Goal: Information Seeking & Learning: Understand process/instructions

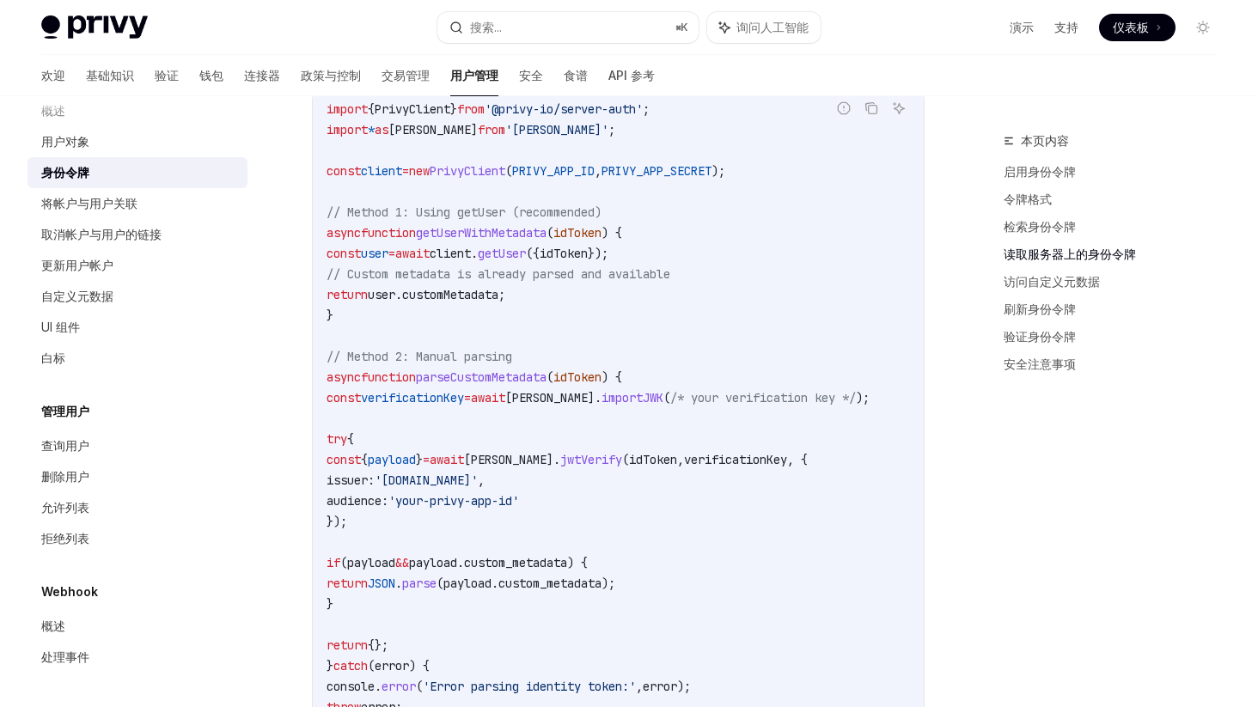
scroll to position [3165, 0]
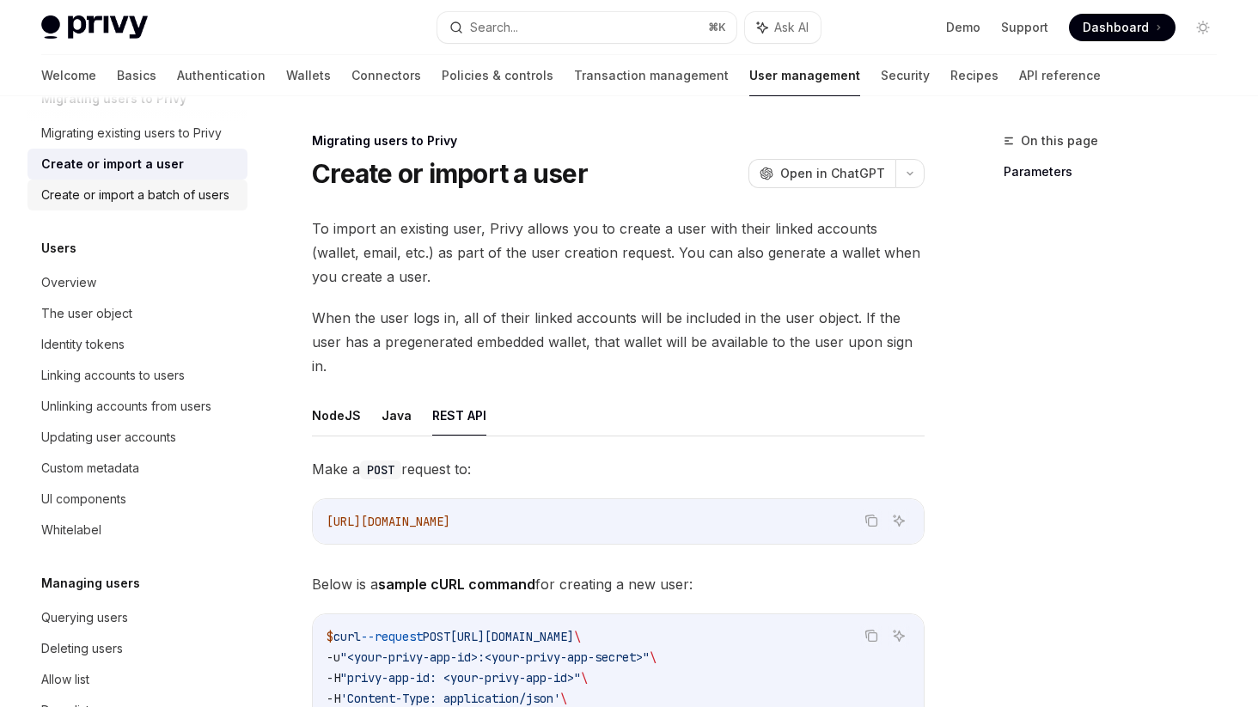
scroll to position [286, 0]
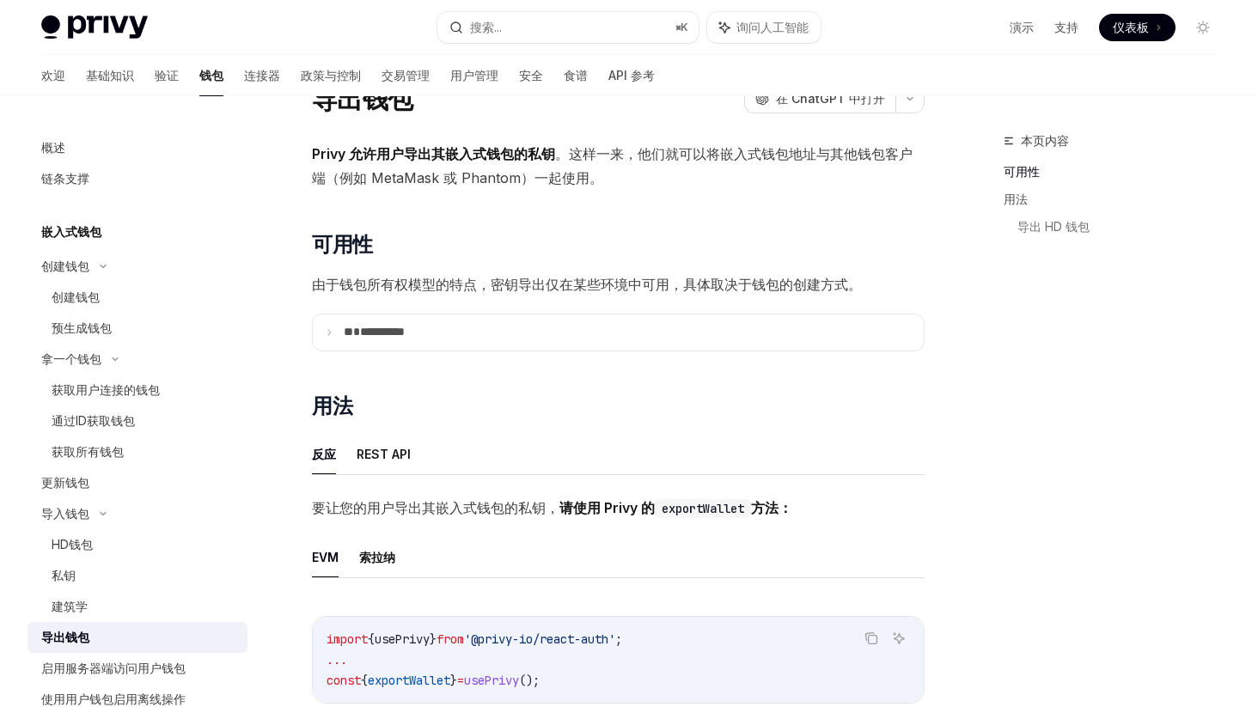
scroll to position [3, 0]
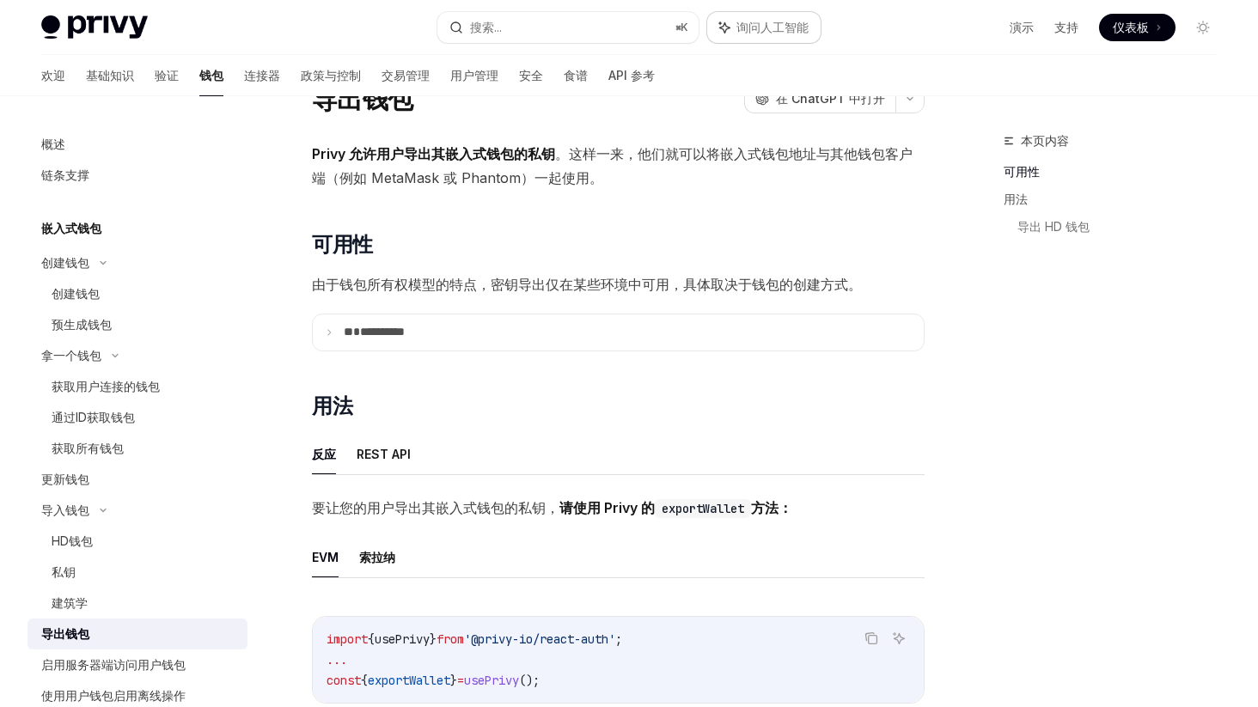
type textarea "*"
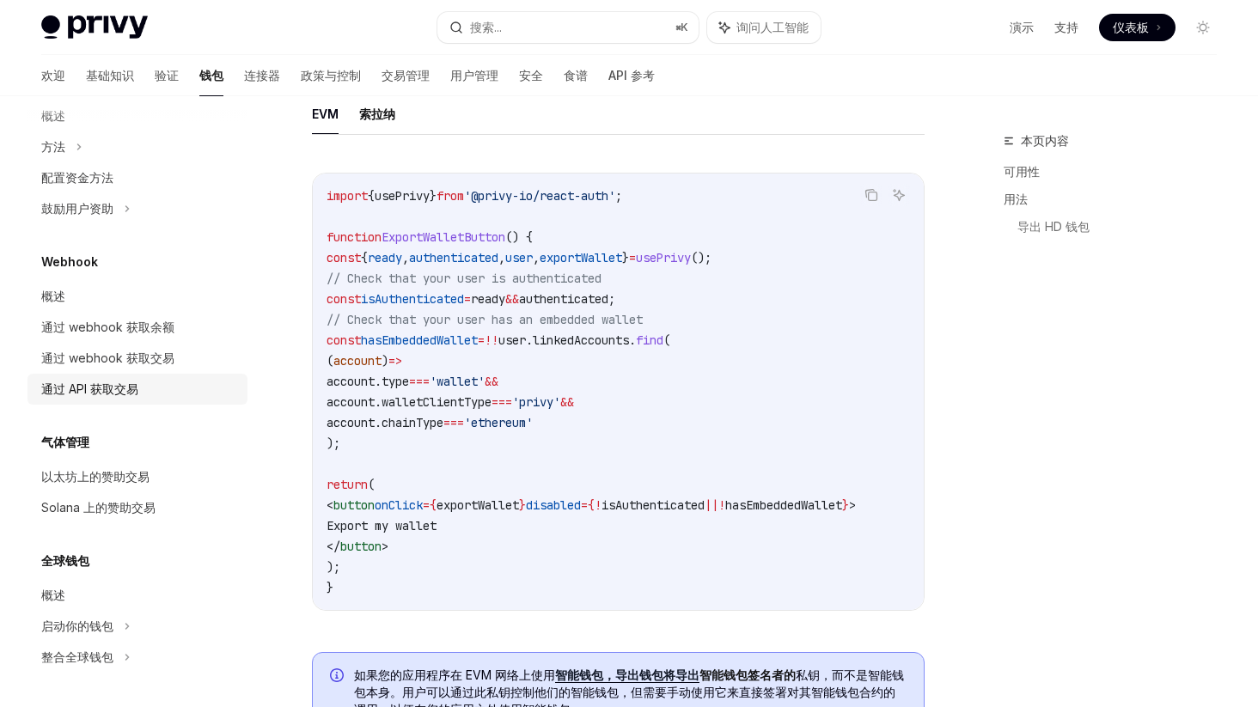
scroll to position [957, 0]
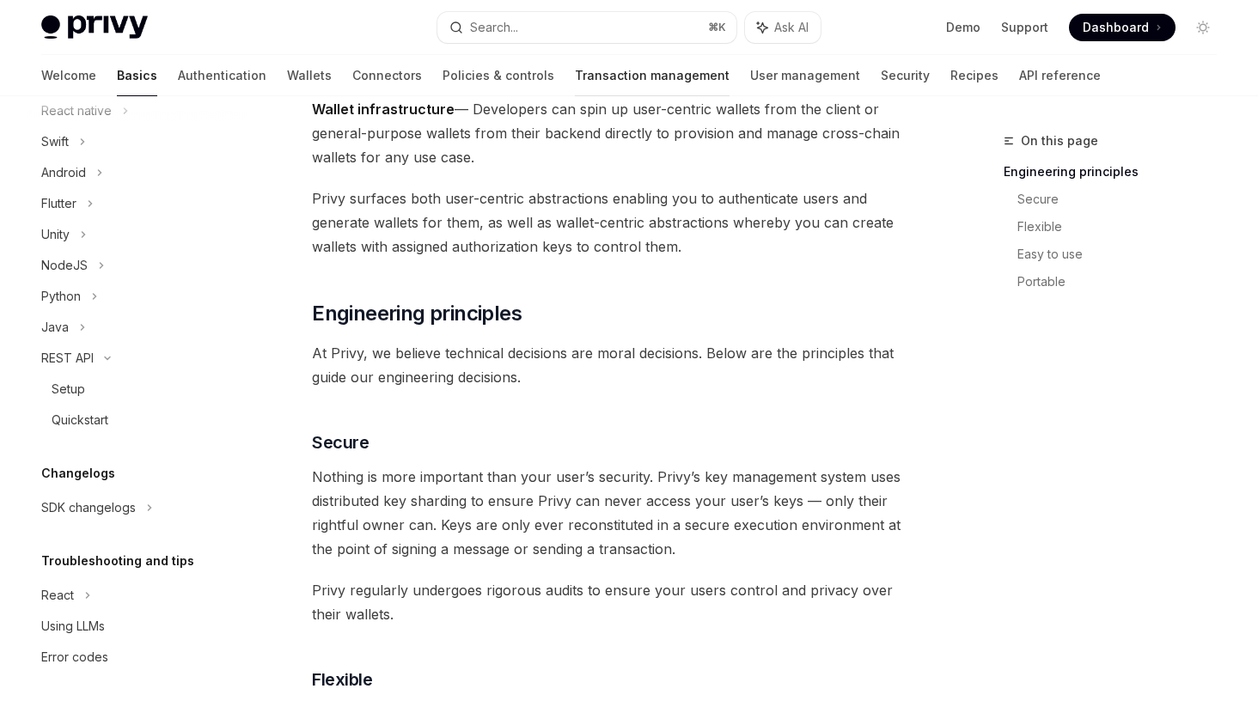
scroll to position [364, 0]
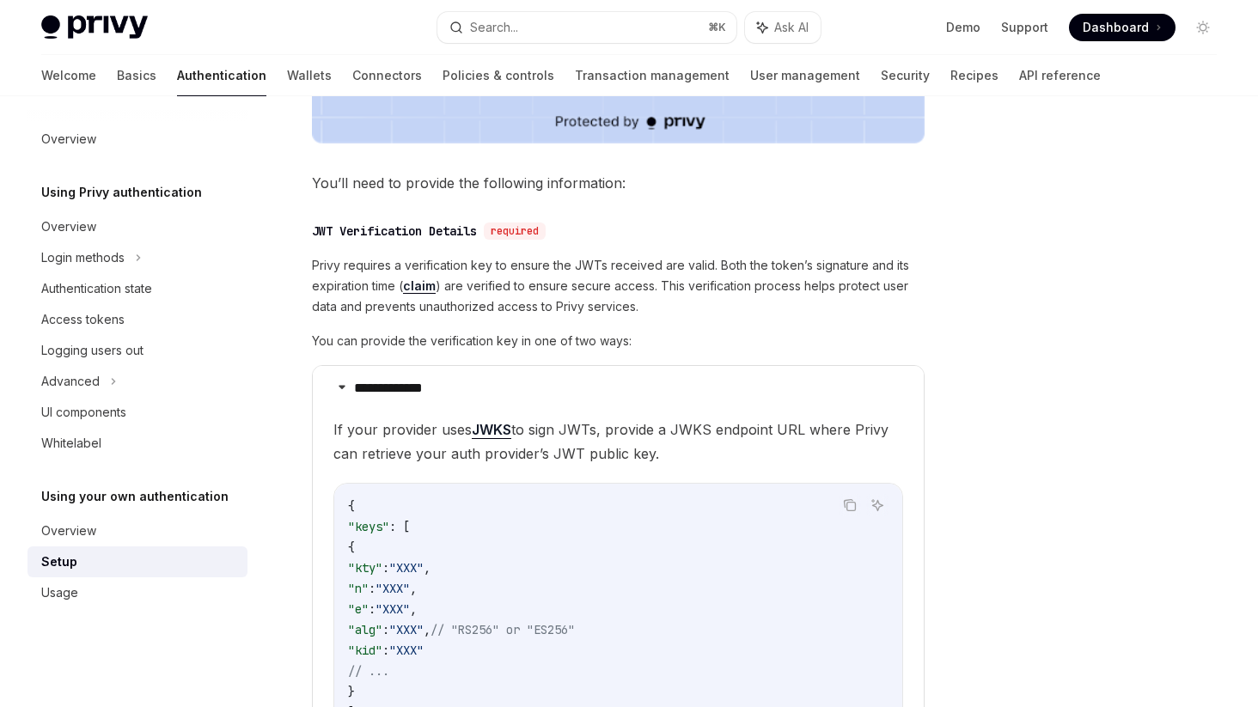
scroll to position [780, 0]
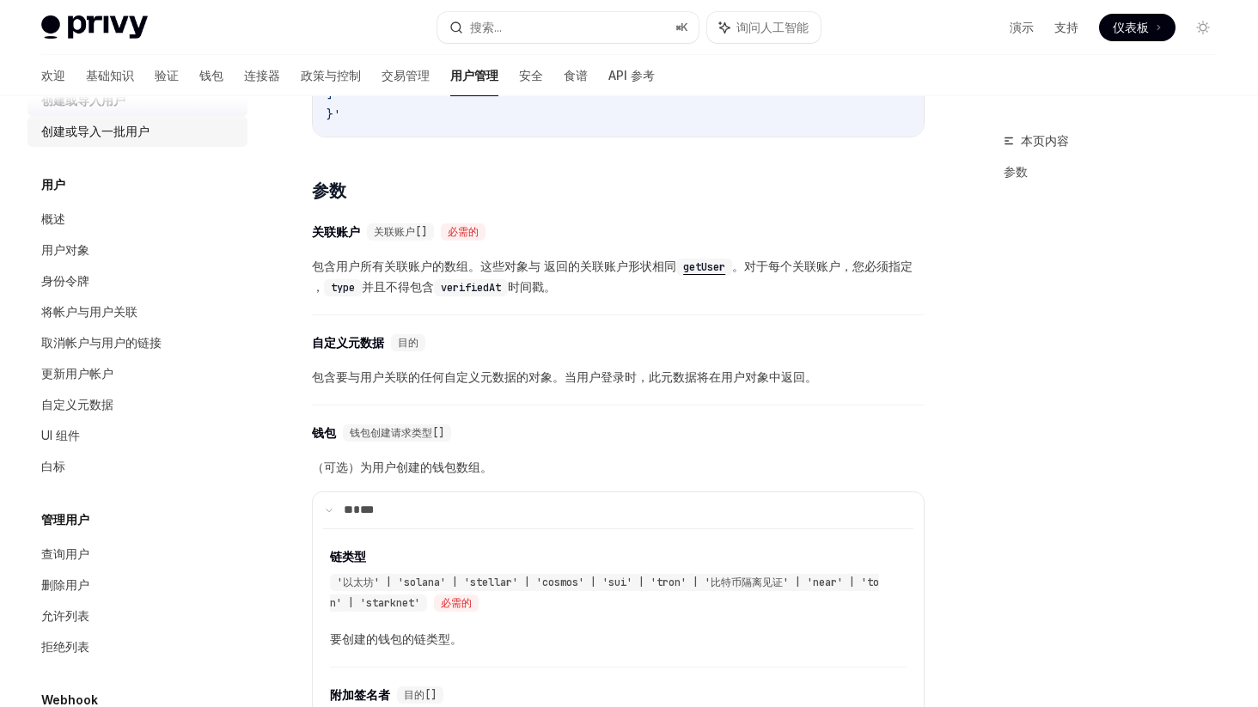
scroll to position [266, 0]
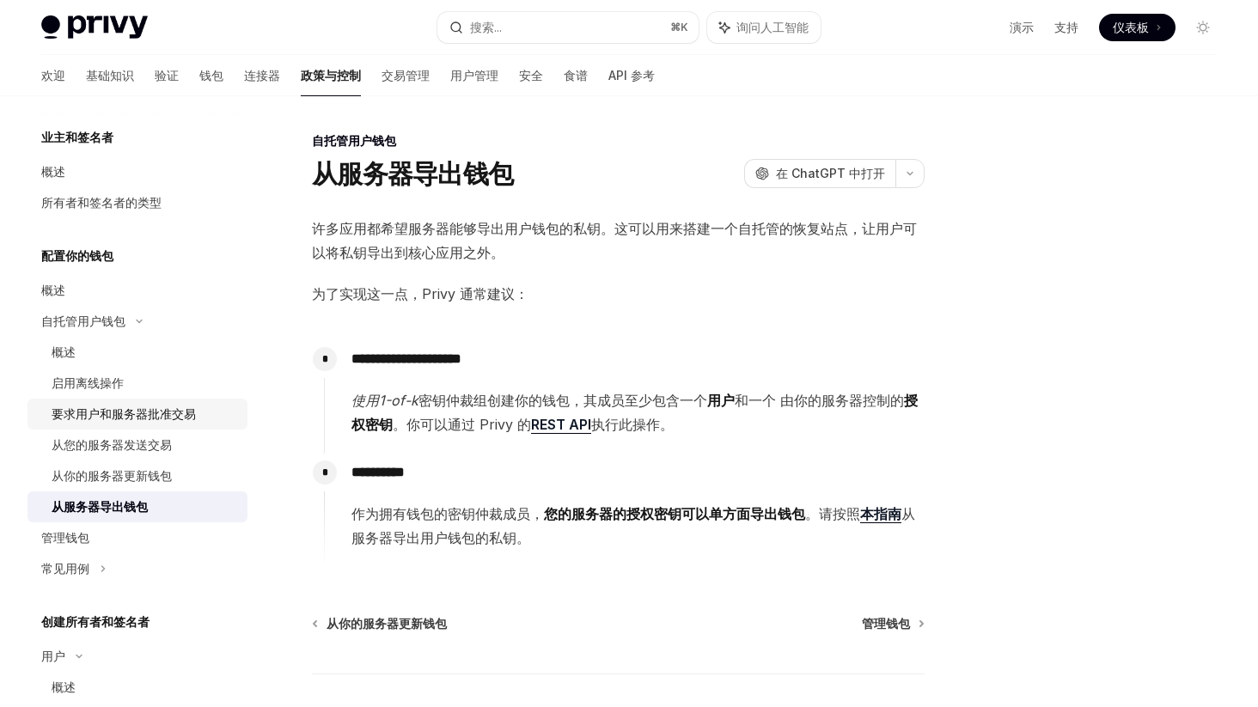
scroll to position [56, 0]
click at [164, 380] on div "启用离线操作" at bounding box center [145, 382] width 186 height 21
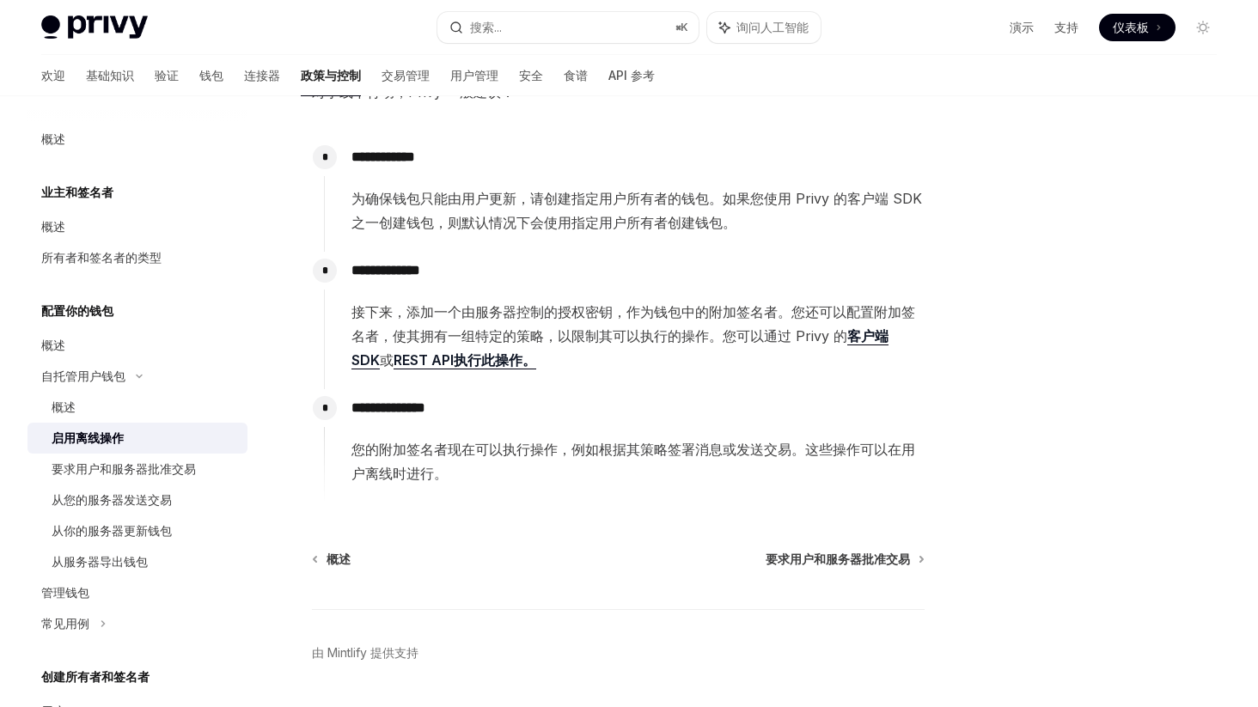
scroll to position [253, 0]
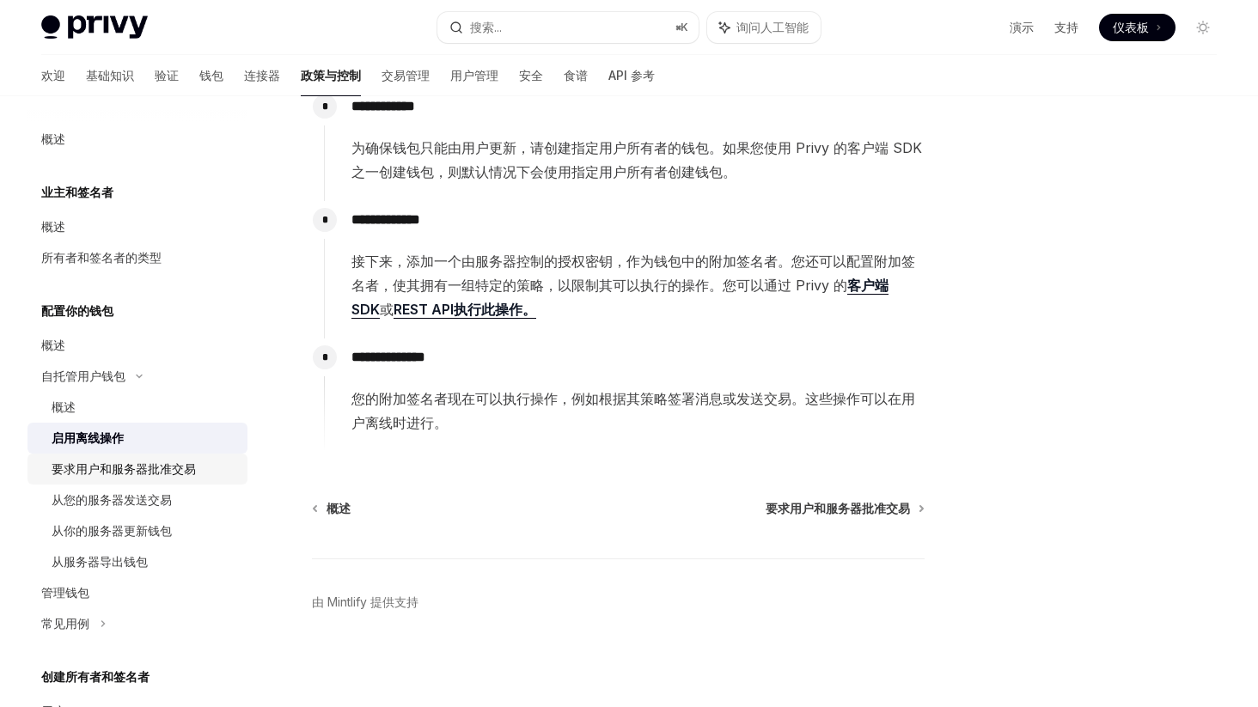
click at [180, 472] on font "要求用户和服务器批准交易" at bounding box center [124, 468] width 144 height 15
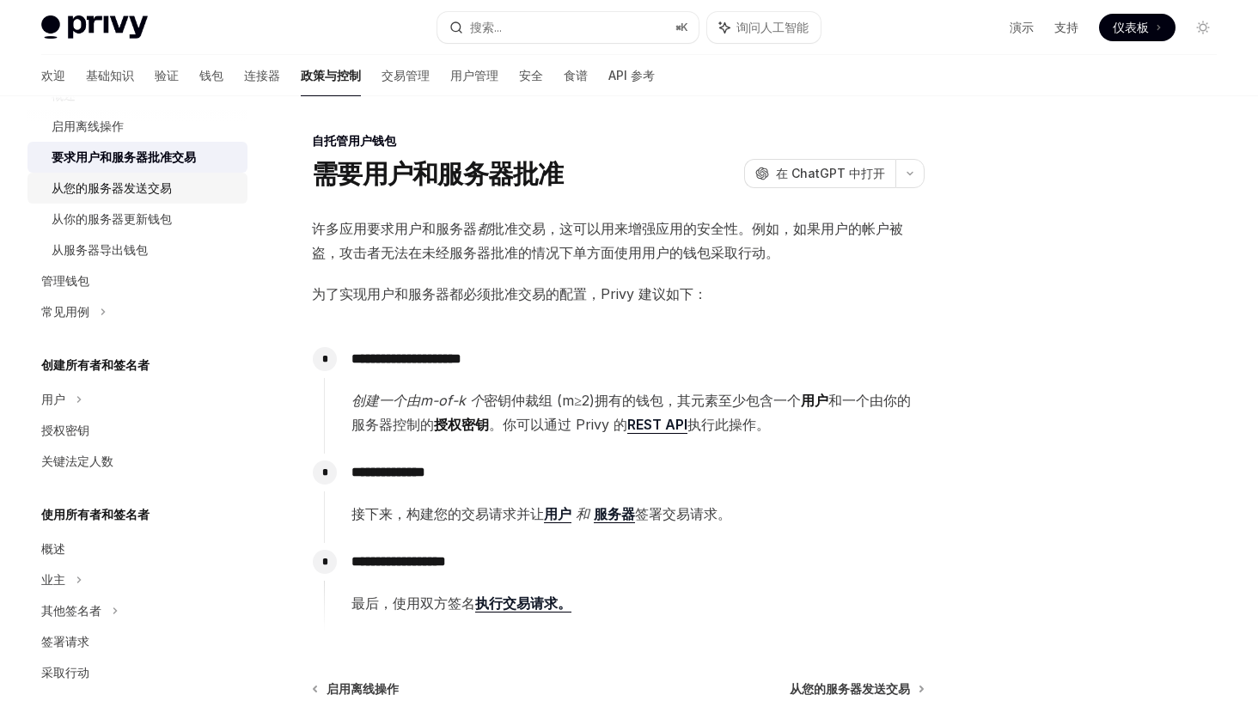
scroll to position [380, 0]
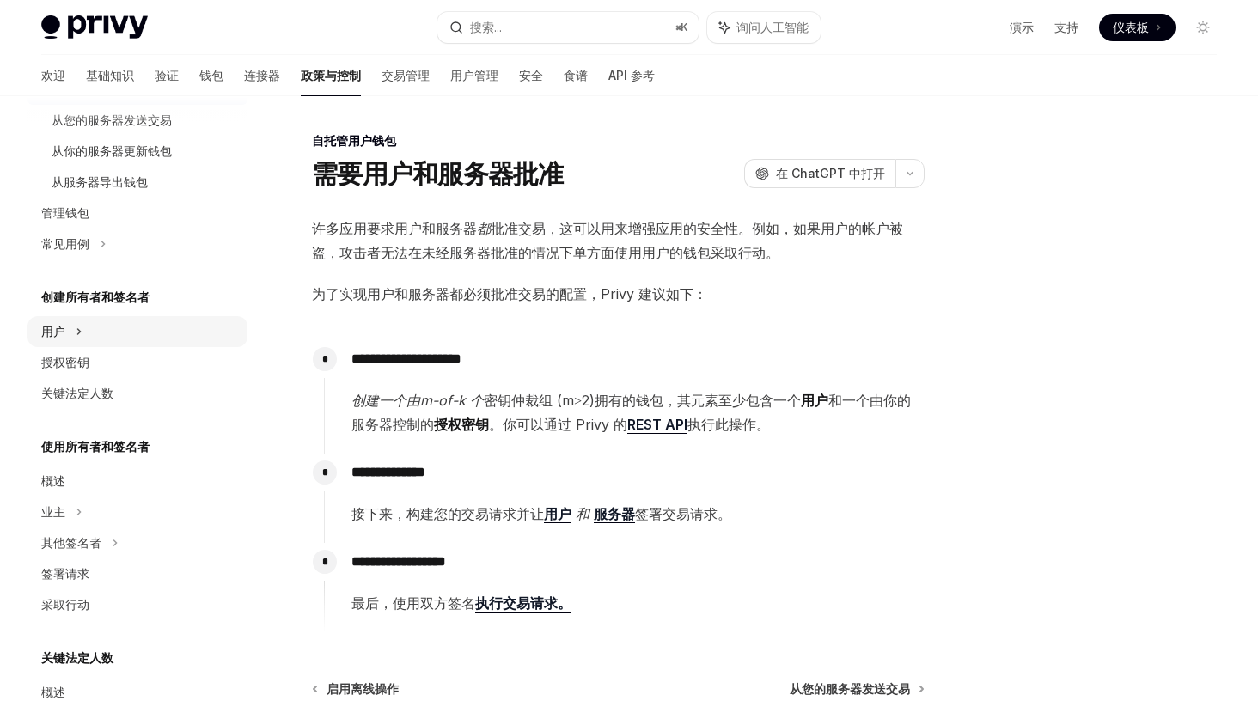
click at [170, 345] on div "用户" at bounding box center [137, 331] width 220 height 31
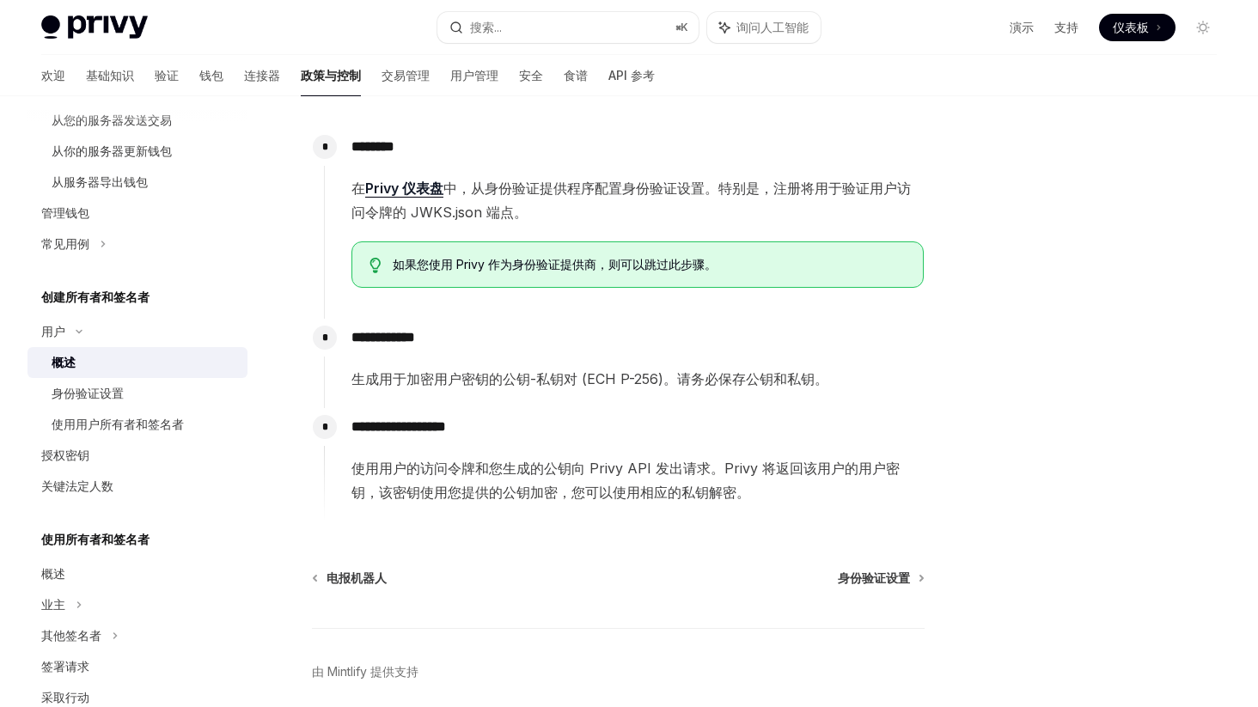
scroll to position [499, 0]
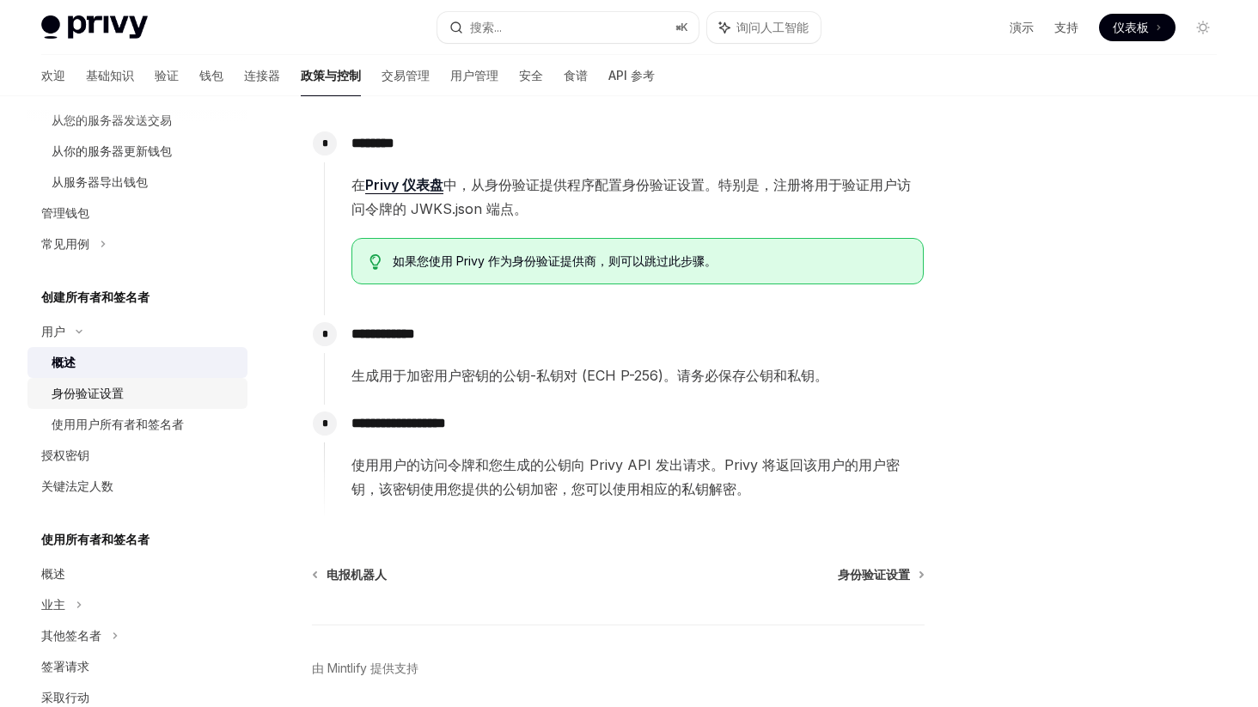
click at [145, 395] on div "身份验证设置" at bounding box center [145, 393] width 186 height 21
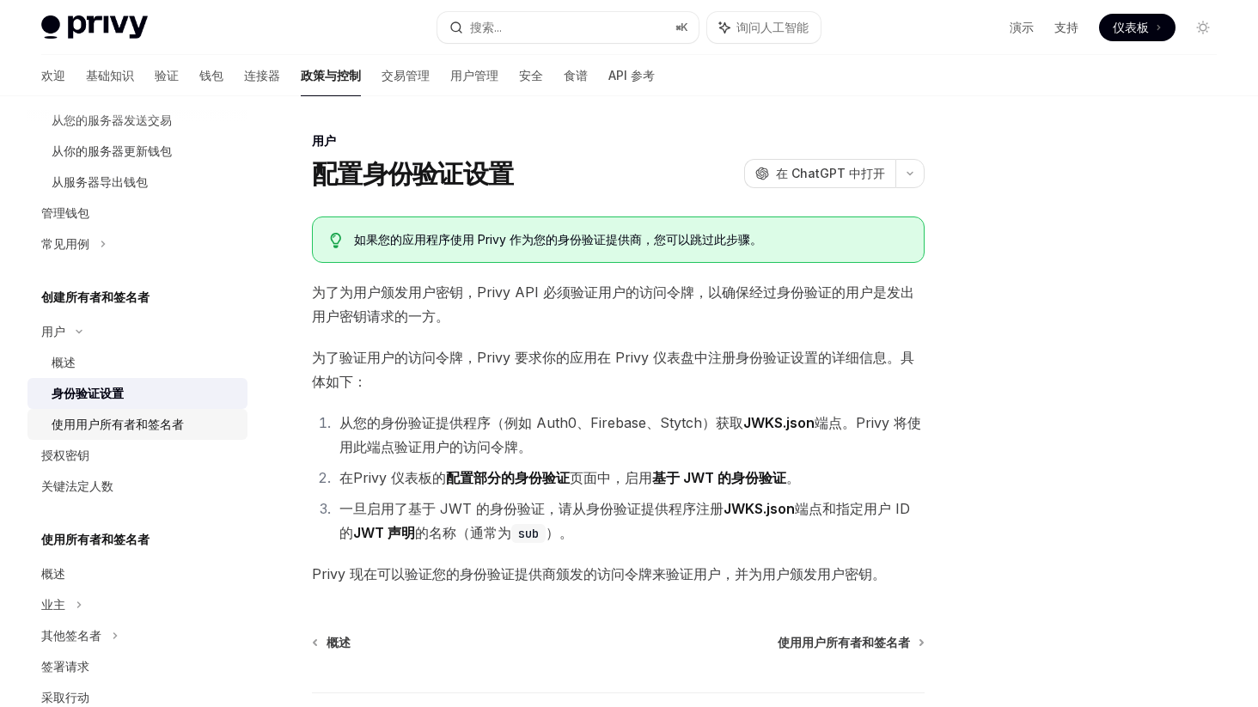
click at [150, 425] on font "使用用户所有者和签名者" at bounding box center [118, 424] width 132 height 15
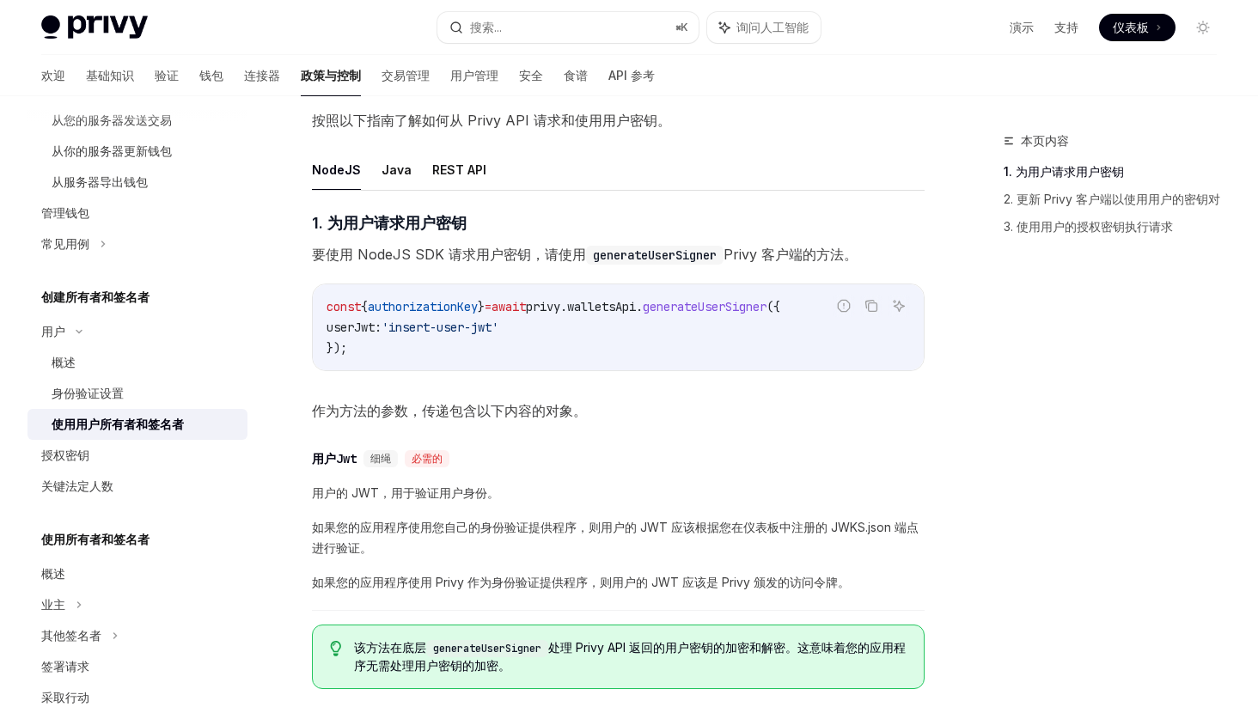
scroll to position [529, 0]
click at [636, 309] on span "walletsApi" at bounding box center [601, 304] width 69 height 15
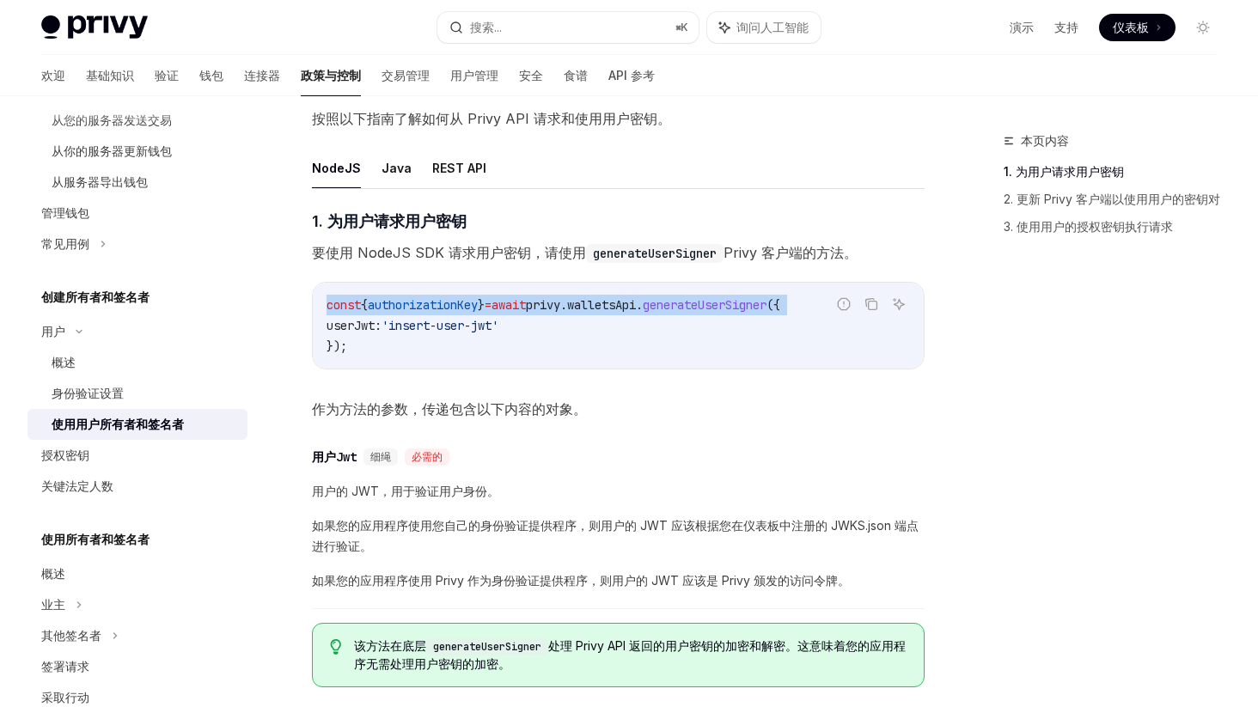
click at [636, 309] on span "walletsApi" at bounding box center [601, 304] width 69 height 15
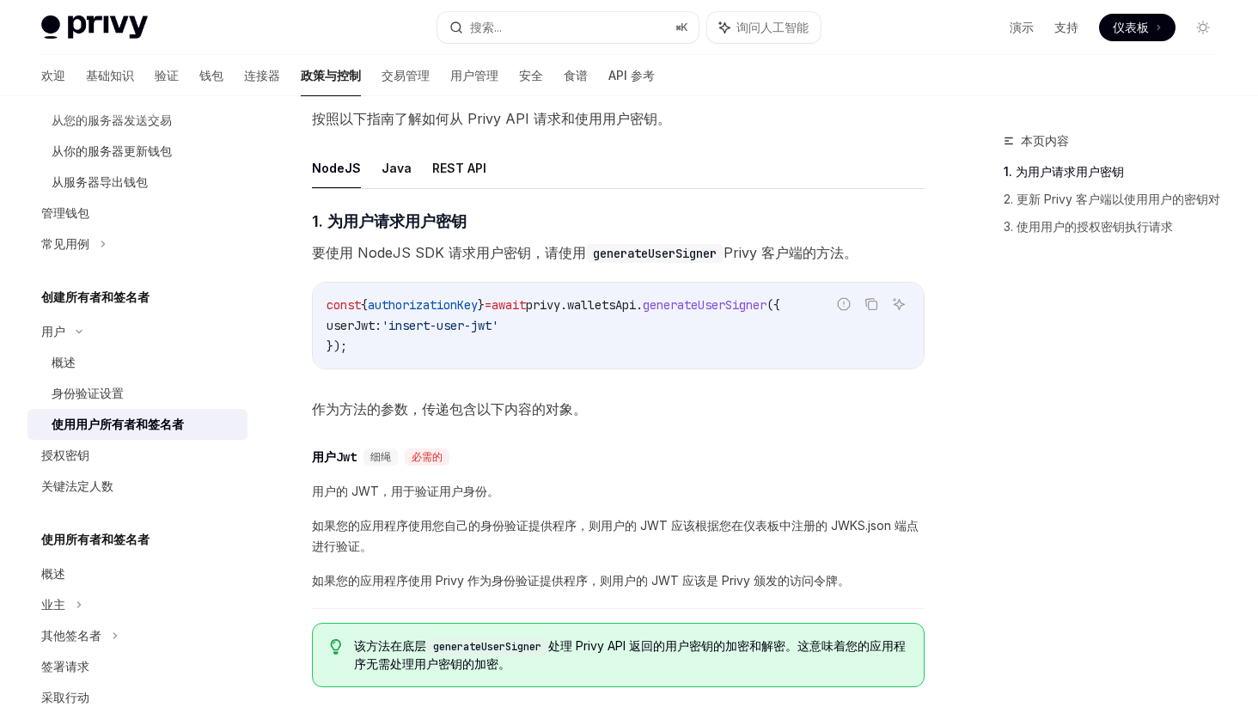
click at [611, 349] on code "const { authorizationKey } = await privy . walletsApi . generateUserSigner ({ u…" at bounding box center [618, 326] width 583 height 62
click at [588, 339] on code "const { authorizationKey } = await privy . walletsApi . generateUserSigner ({ u…" at bounding box center [618, 326] width 583 height 62
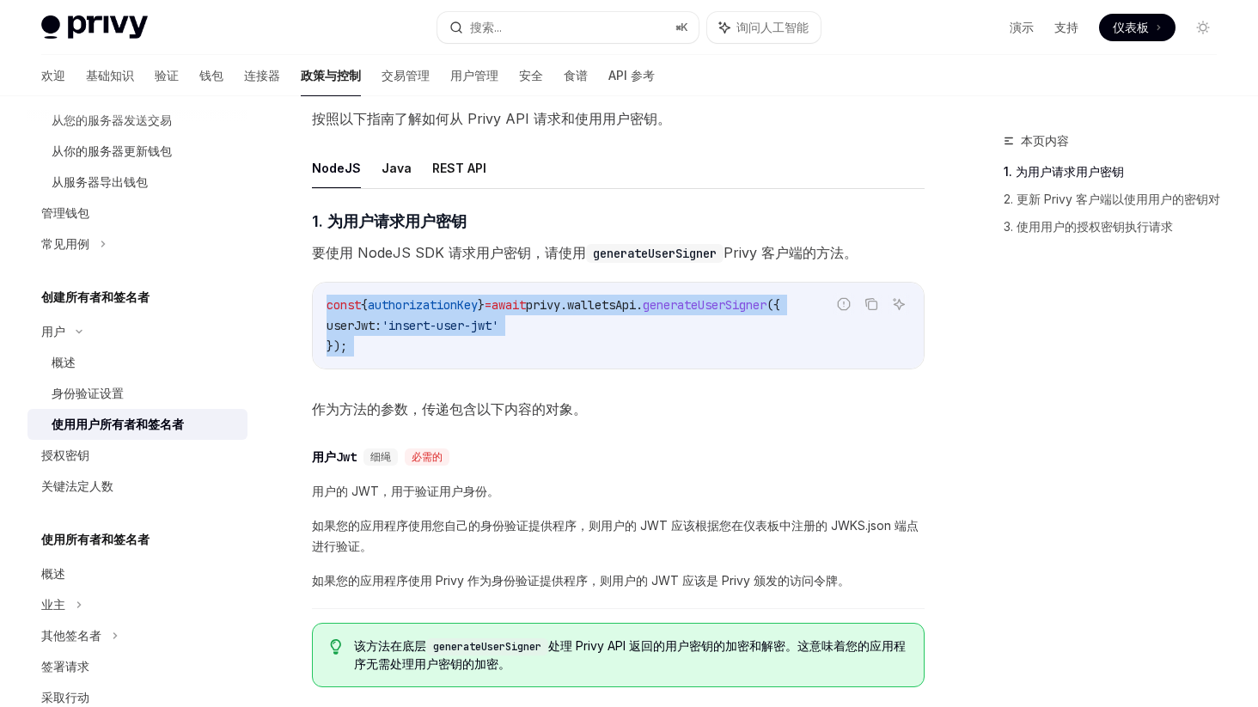
drag, startPoint x: 514, startPoint y: 339, endPoint x: 400, endPoint y: 298, distance: 120.7
click at [400, 298] on code "const { authorizationKey } = await privy . walletsApi . generateUserSigner ({ u…" at bounding box center [618, 326] width 583 height 62
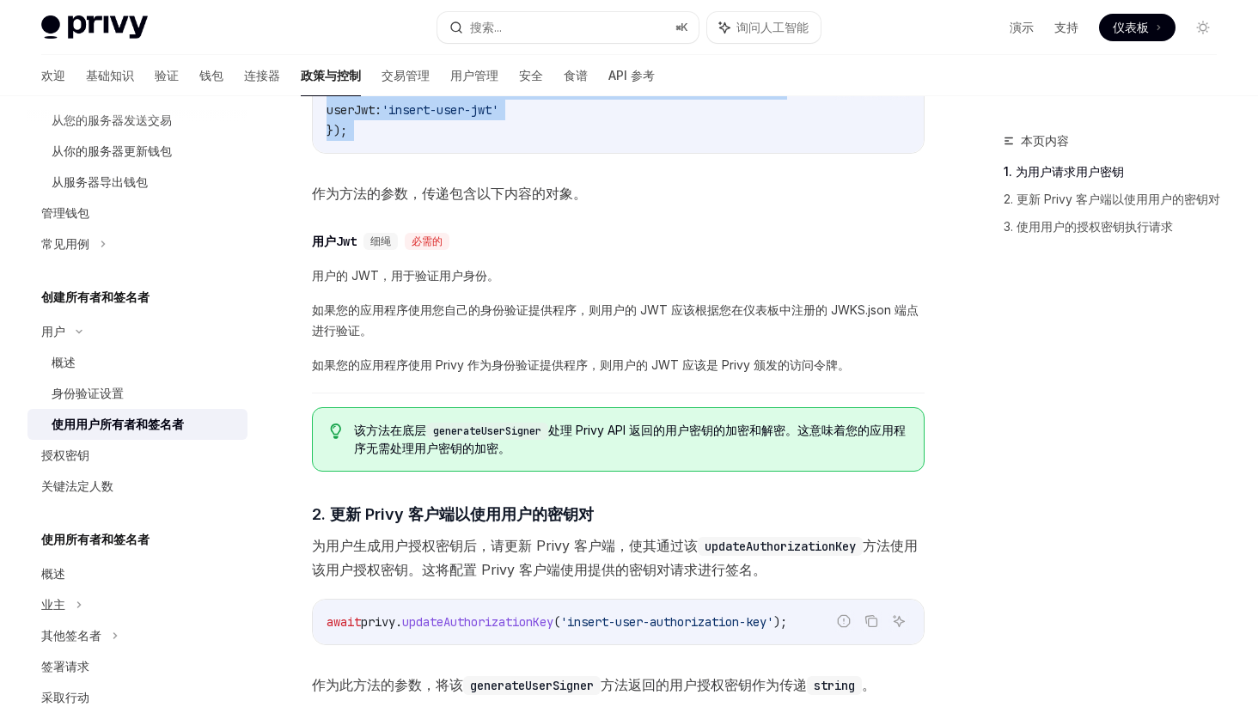
scroll to position [746, 0]
click at [540, 309] on font "如果您的应用程序使用您自己的身份验证提供程序，则用户的 JWT 应该根据您在仪表板中注册的 JWKS.json 端点进行验证。" at bounding box center [615, 319] width 607 height 35
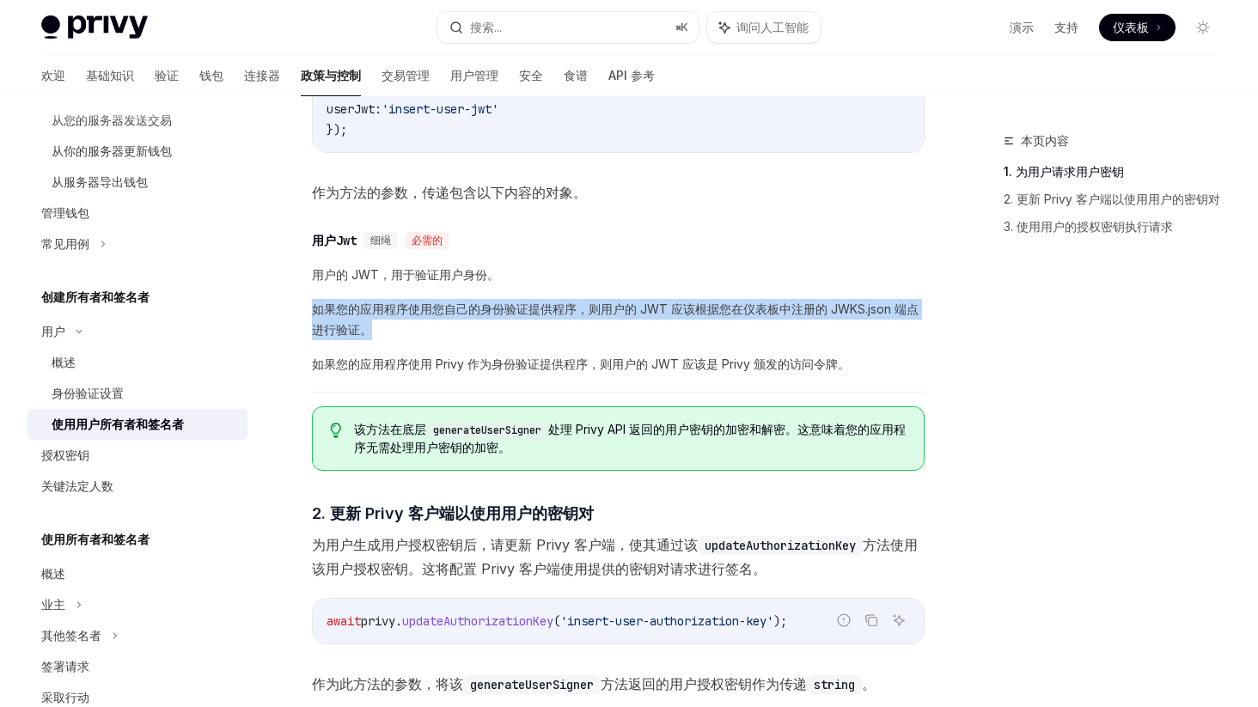
click at [540, 309] on font "如果您的应用程序使用您自己的身份验证提供程序，则用户的 JWT 应该根据您在仪表板中注册的 JWKS.json 端点进行验证。" at bounding box center [615, 319] width 607 height 35
click at [531, 313] on font "如果您的应用程序使用您自己的身份验证提供程序，则用户的 JWT 应该根据您在仪表板中注册的 JWKS.json 端点进行验证。" at bounding box center [615, 319] width 607 height 35
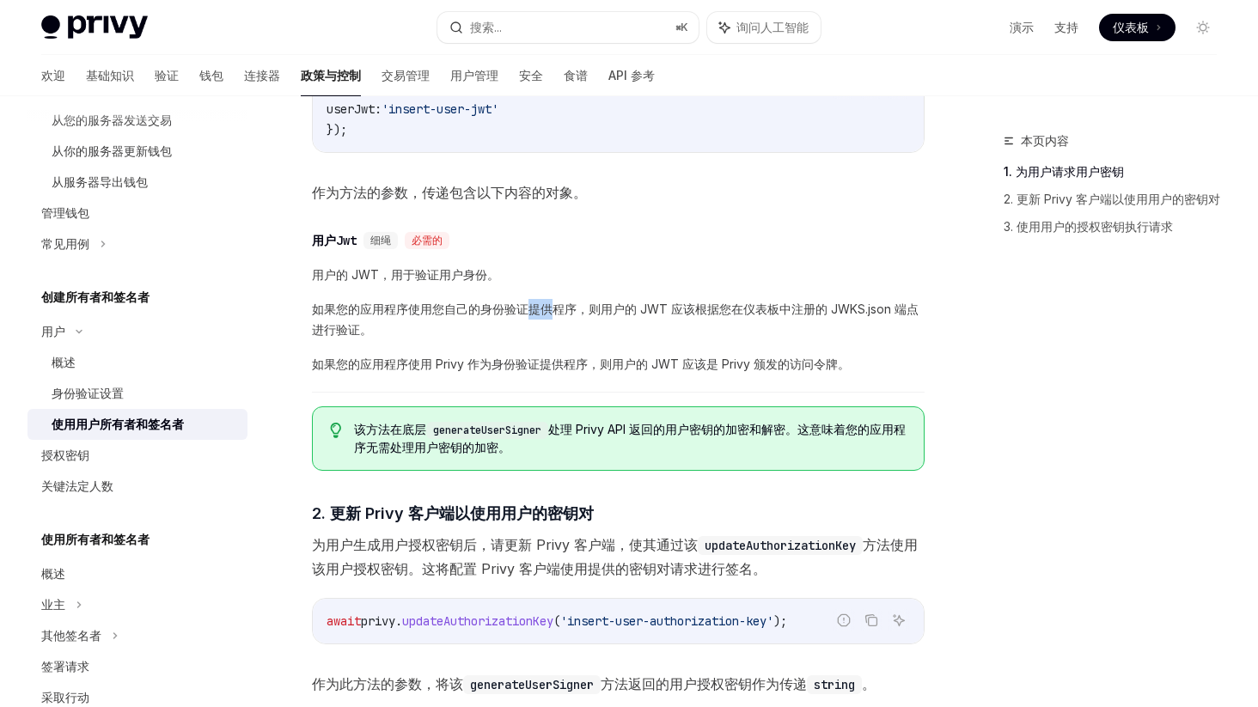
click at [531, 313] on font "如果您的应用程序使用您自己的身份验证提供程序，则用户的 JWT 应该根据您在仪表板中注册的 JWKS.json 端点进行验证。" at bounding box center [615, 319] width 607 height 35
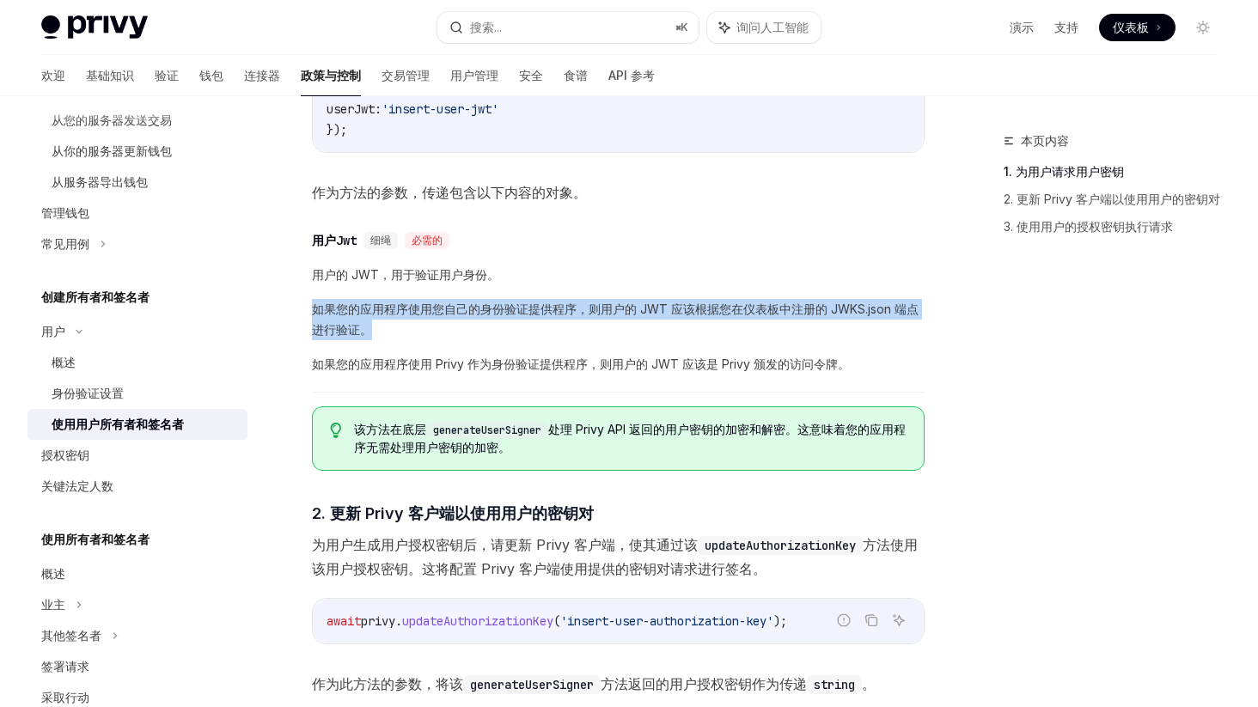
click at [531, 313] on font "如果您的应用程序使用您自己的身份验证提供程序，则用户的 JWT 应该根据您在仪表板中注册的 JWKS.json 端点进行验证。" at bounding box center [615, 319] width 607 height 35
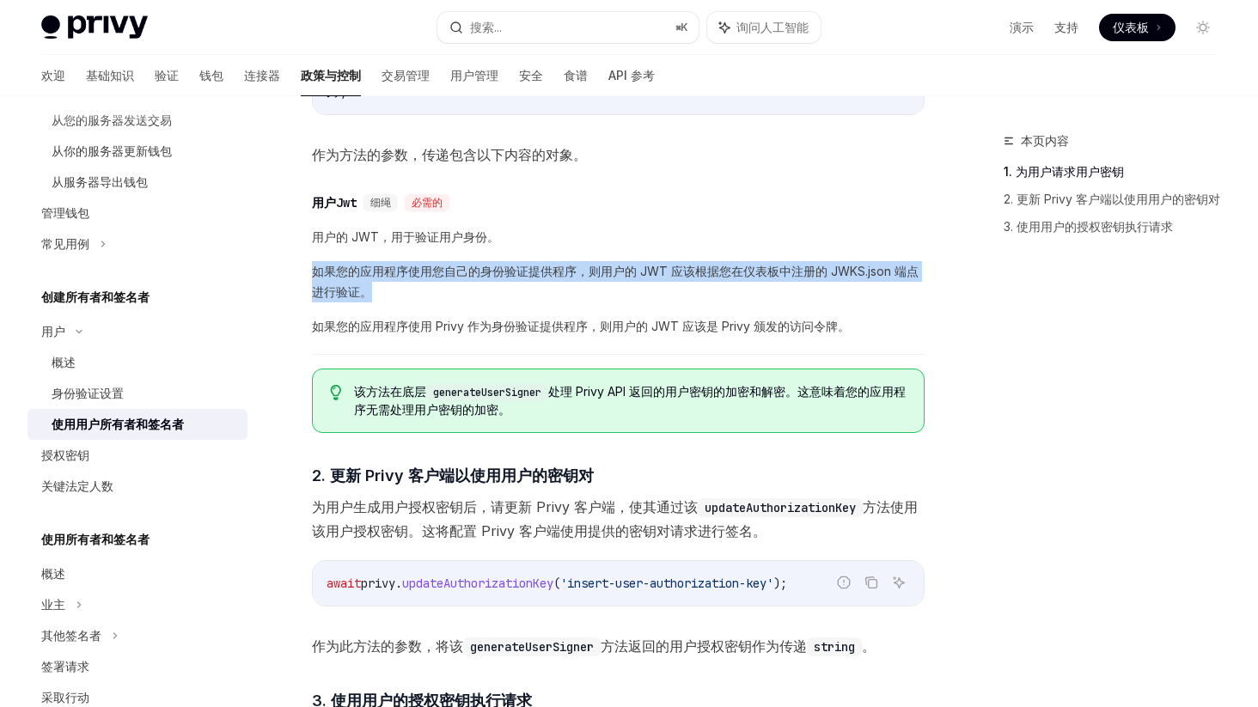
scroll to position [792, 0]
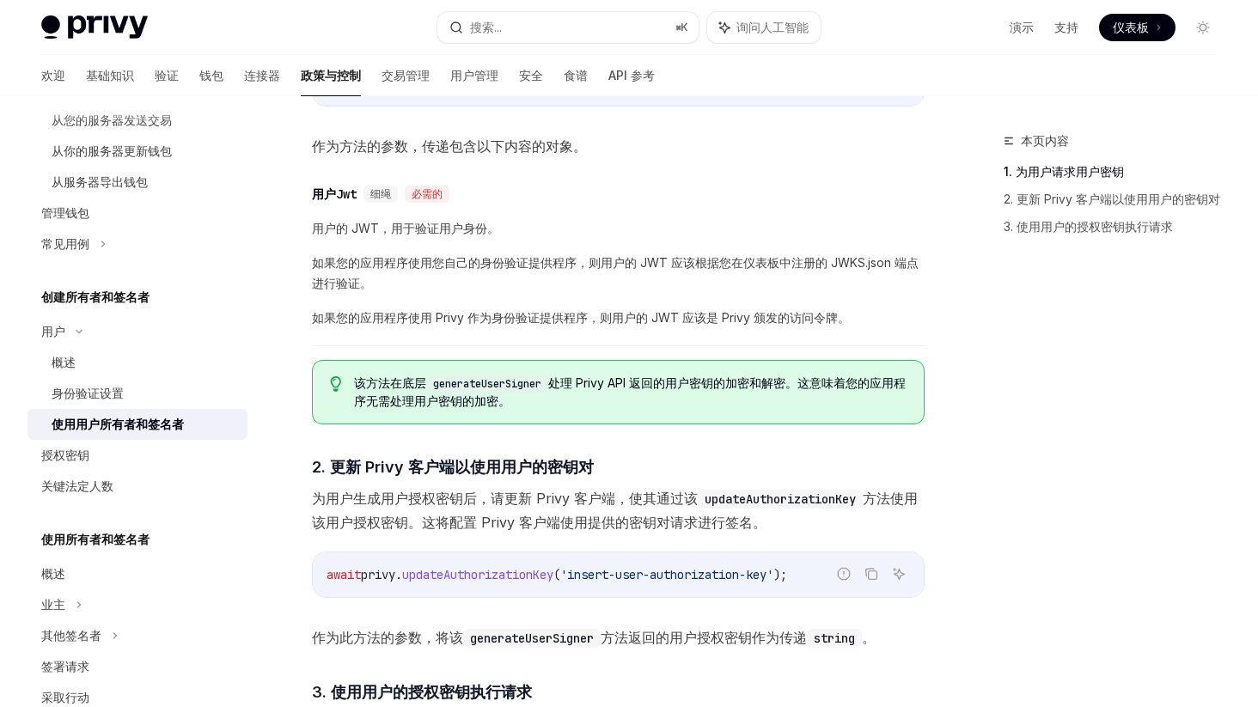
click at [516, 324] on font "如果您的应用程序使用 Privy 作为身份验证提供程序，则用户的 JWT 应该是 Privy 颁发的访问令牌。" at bounding box center [581, 317] width 538 height 15
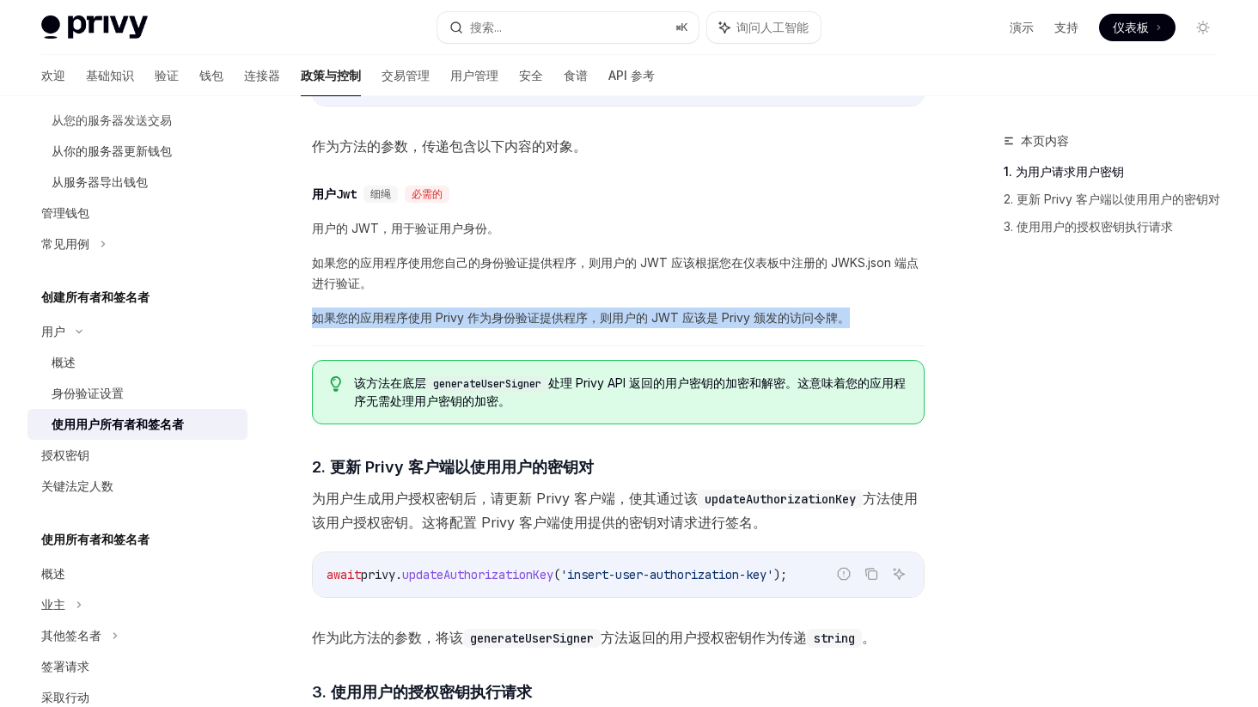
click at [516, 324] on font "如果您的应用程序使用 Privy 作为身份验证提供程序，则用户的 JWT 应该是 Privy 颁发的访问令牌。" at bounding box center [581, 317] width 538 height 15
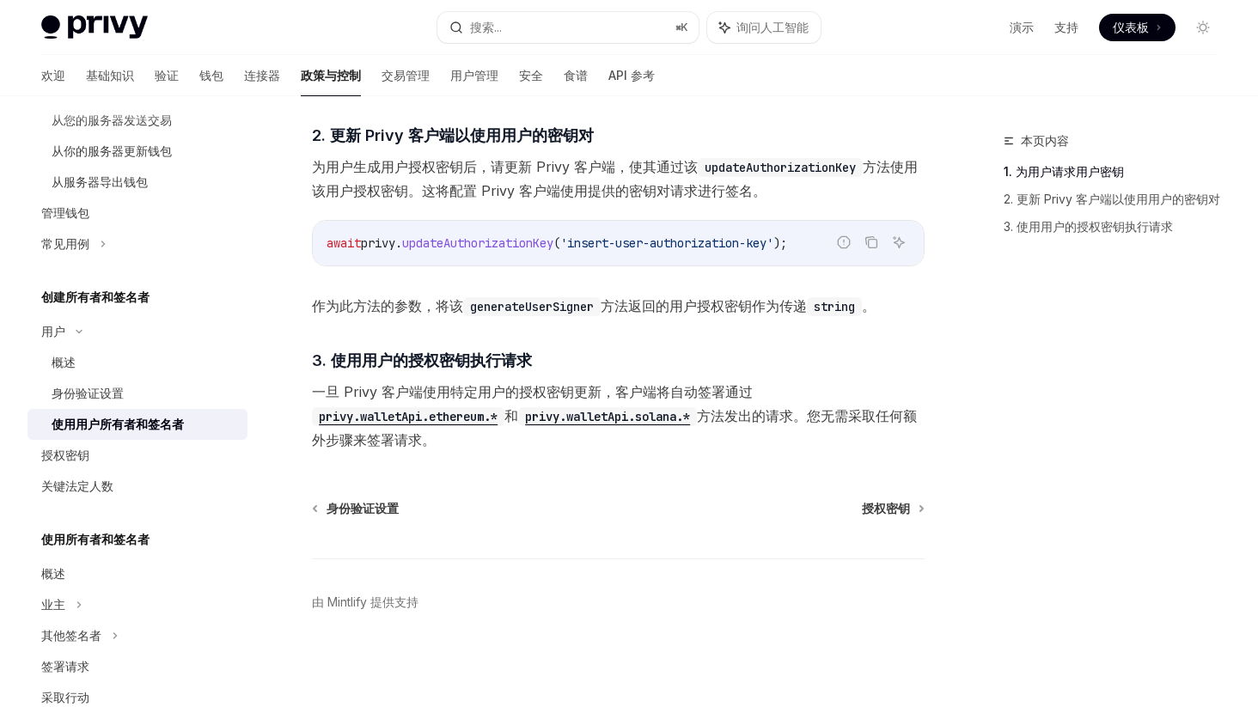
scroll to position [1128, 0]
click at [496, 388] on font "一旦 Privy 客户端使用特定用户的授权密钥更新，客户端将自动签署通过" at bounding box center [532, 391] width 441 height 17
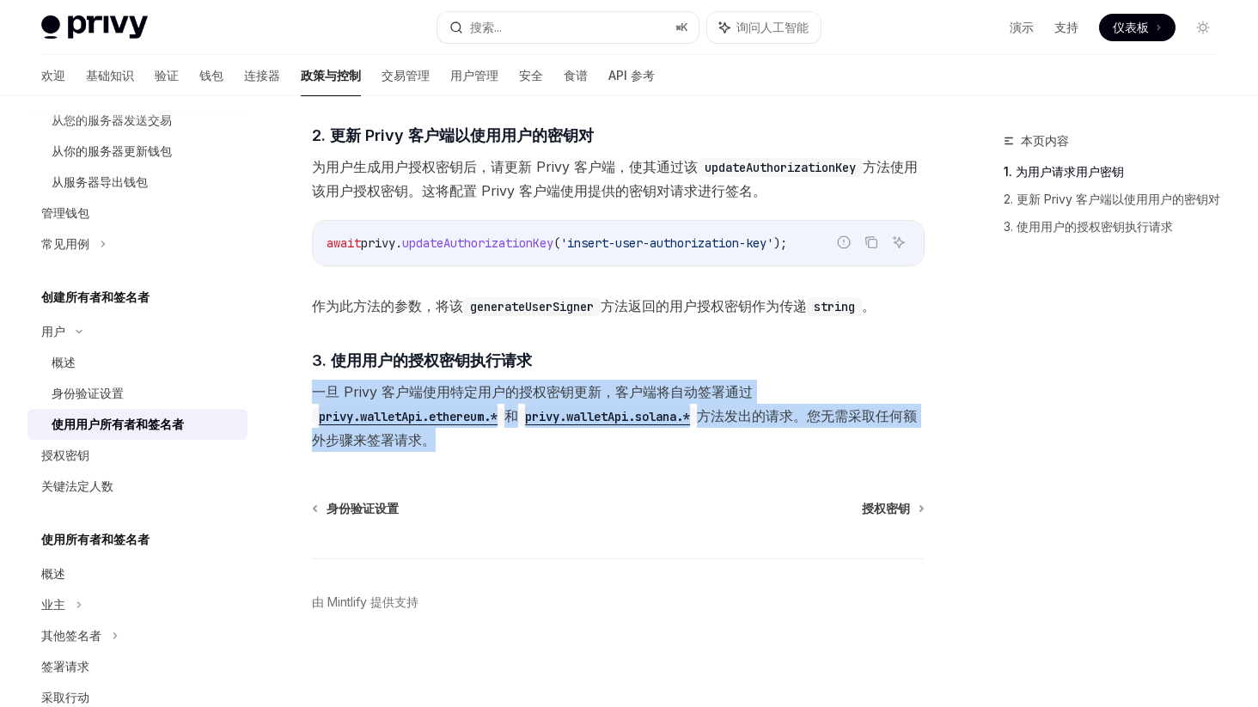
click at [496, 388] on font "一旦 Privy 客户端使用特定用户的授权密钥更新，客户端将自动签署通过" at bounding box center [532, 391] width 441 height 17
click at [500, 384] on font "一旦 Privy 客户端使用特定用户的授权密钥更新，客户端将自动签署通过" at bounding box center [532, 391] width 441 height 17
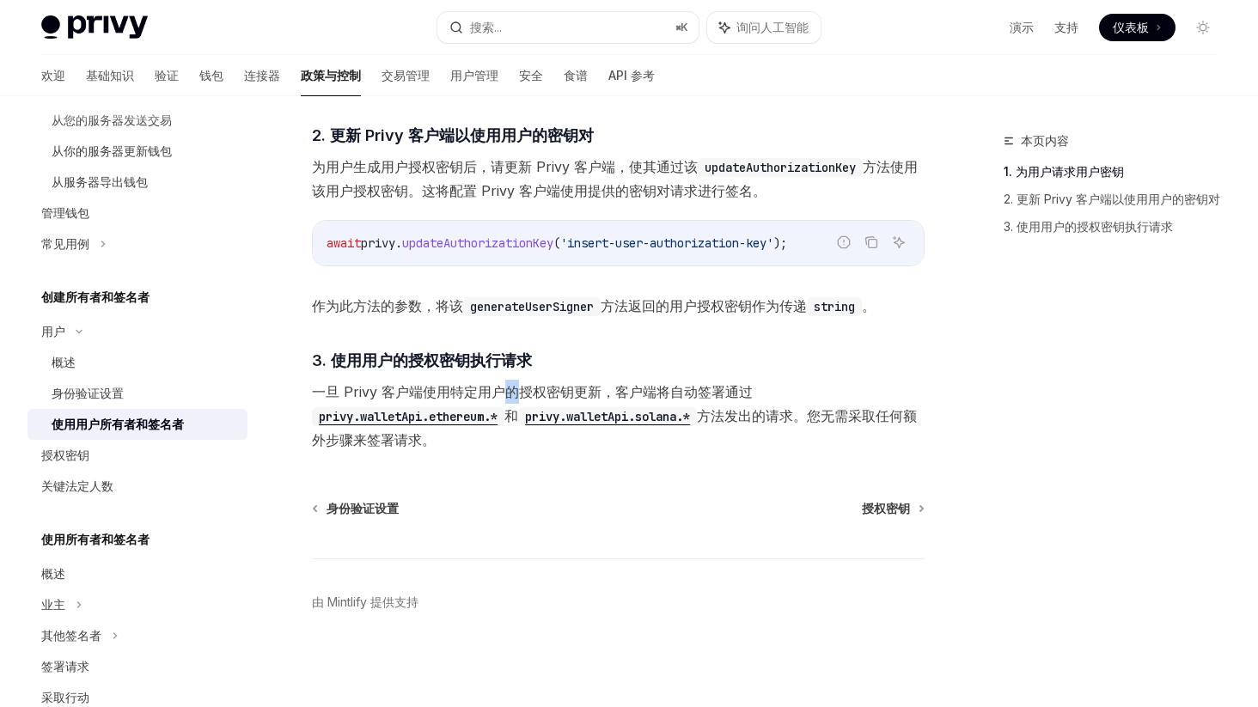
click at [500, 384] on font "一旦 Privy 客户端使用特定用户的授权密钥更新，客户端将自动签署通过" at bounding box center [532, 391] width 441 height 17
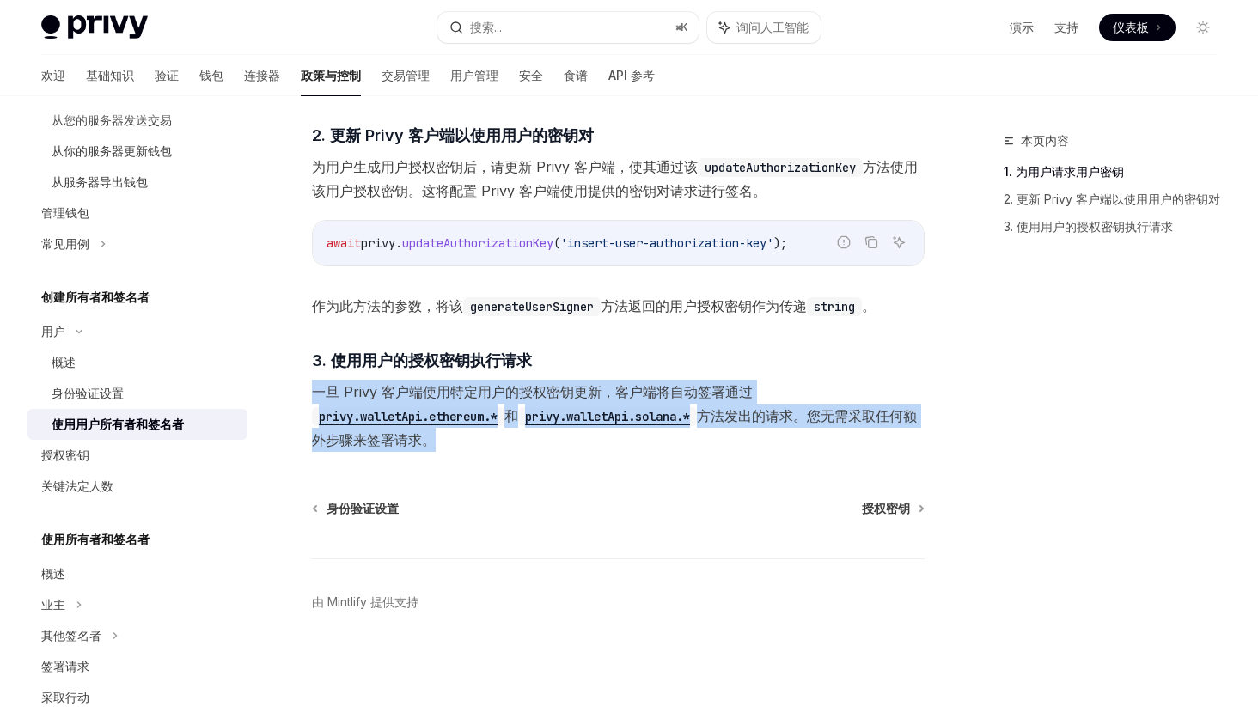
click at [500, 384] on font "一旦 Privy 客户端使用特定用户的授权密钥更新，客户端将自动签署通过" at bounding box center [532, 391] width 441 height 17
click at [119, 466] on link "授权密钥" at bounding box center [137, 455] width 220 height 31
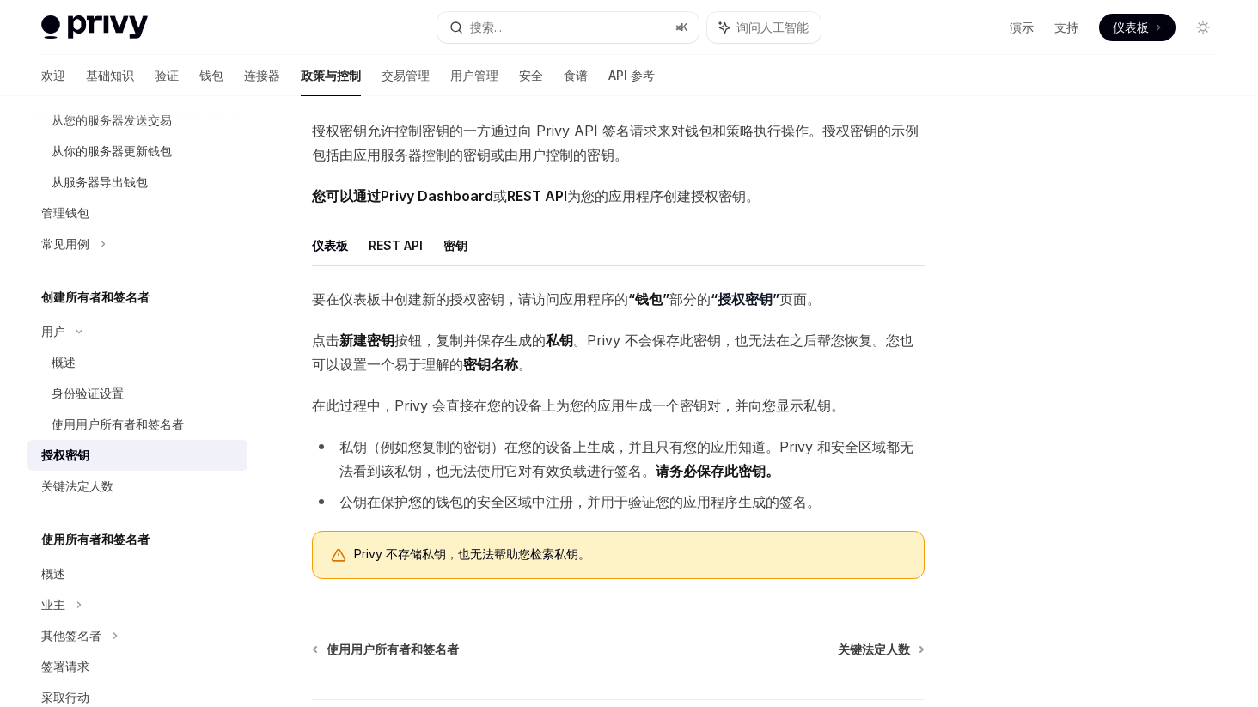
scroll to position [42, 0]
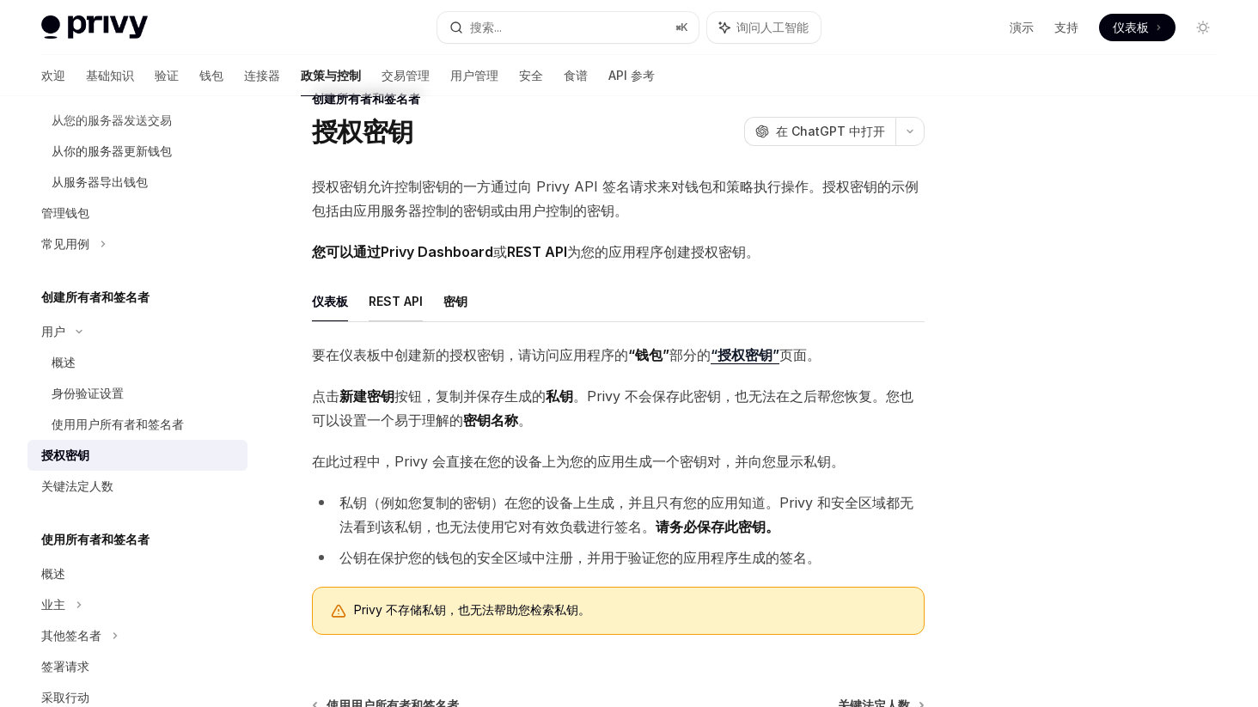
click at [396, 298] on font "REST API" at bounding box center [396, 301] width 54 height 15
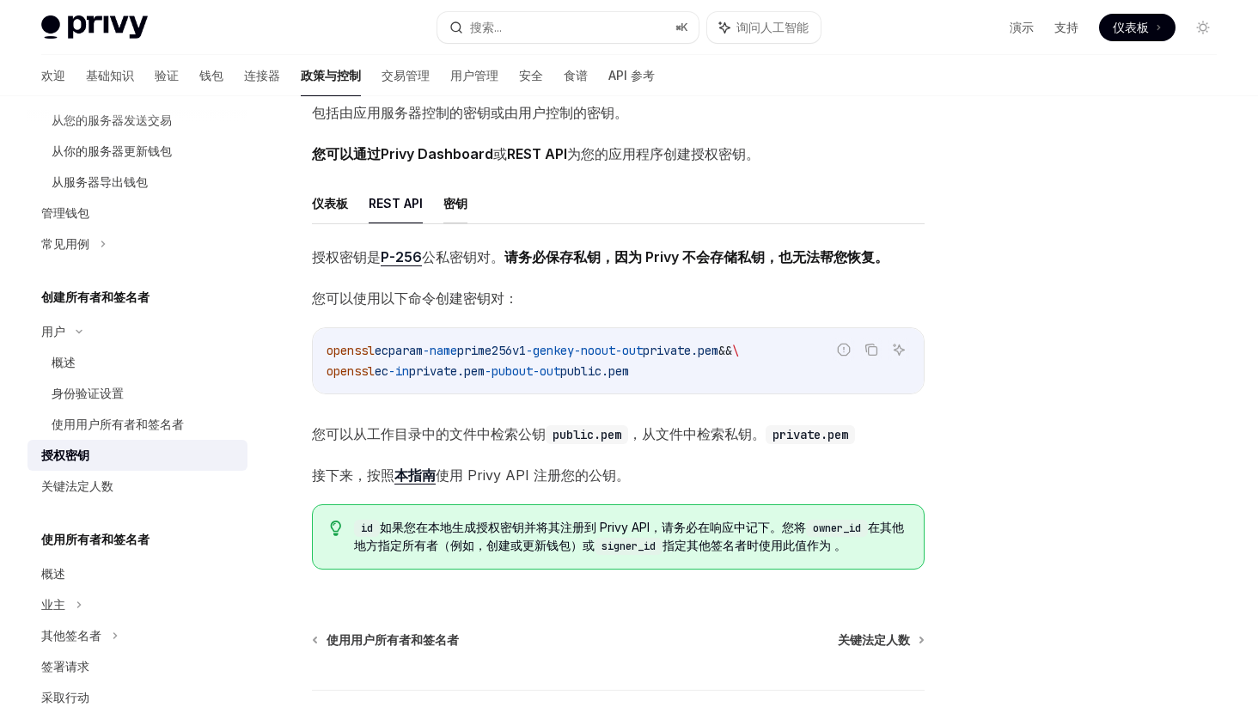
scroll to position [127, 0]
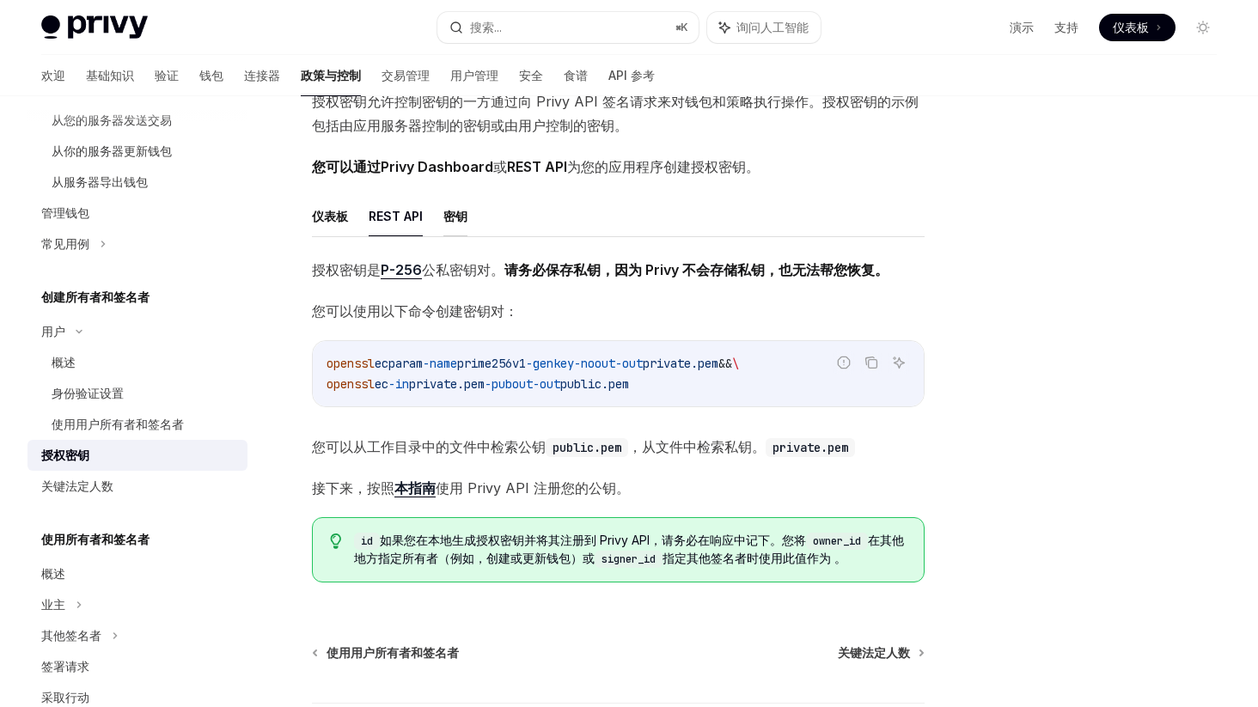
click at [449, 216] on font "密钥" at bounding box center [455, 216] width 24 height 15
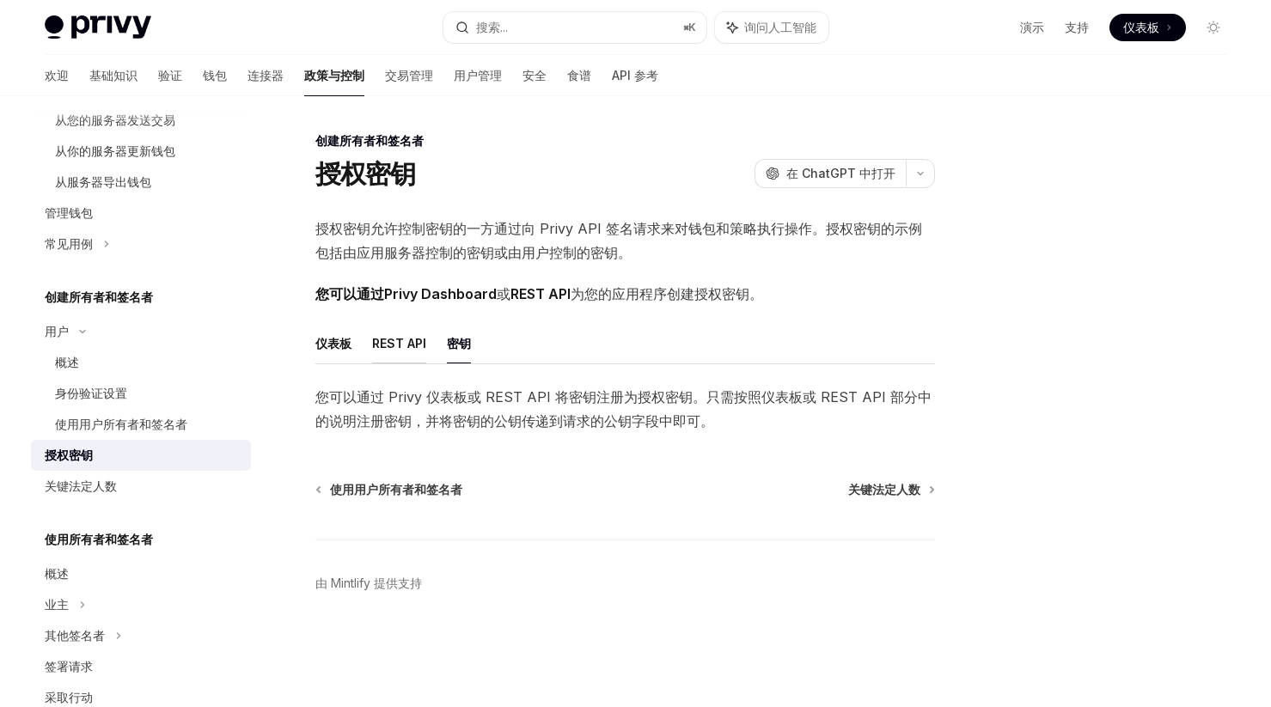
click at [419, 351] on font "REST API" at bounding box center [399, 343] width 54 height 15
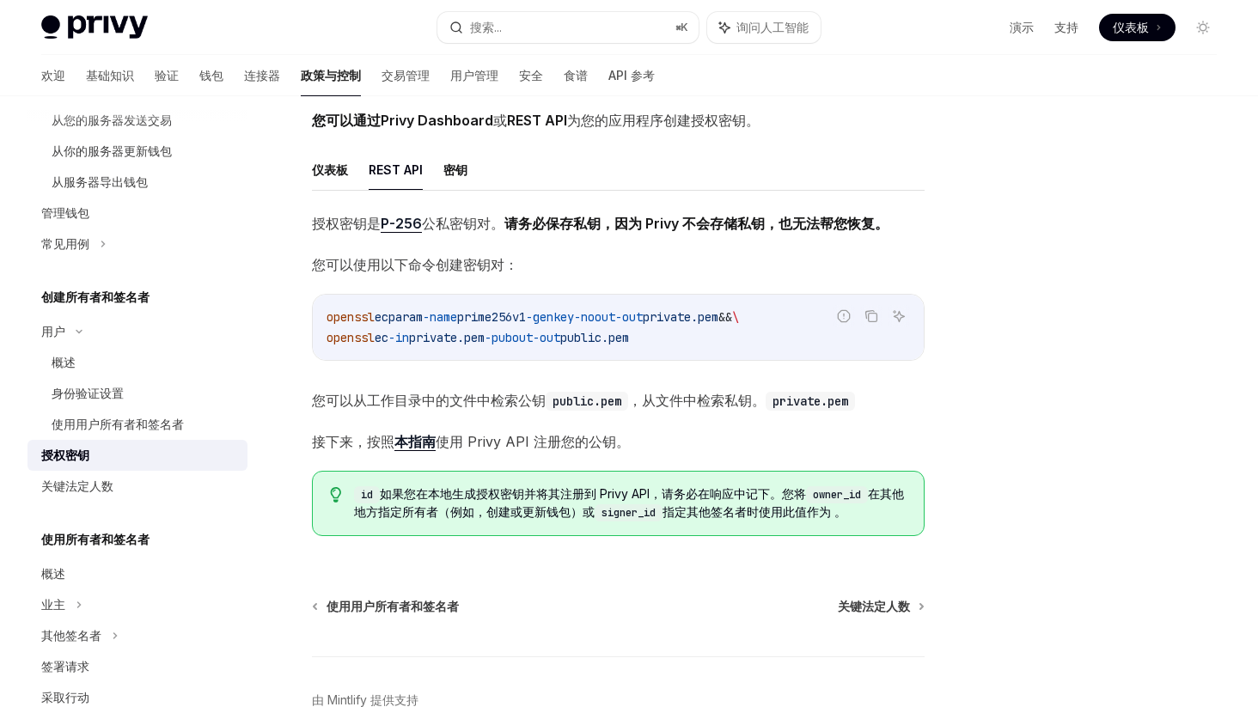
scroll to position [222, 0]
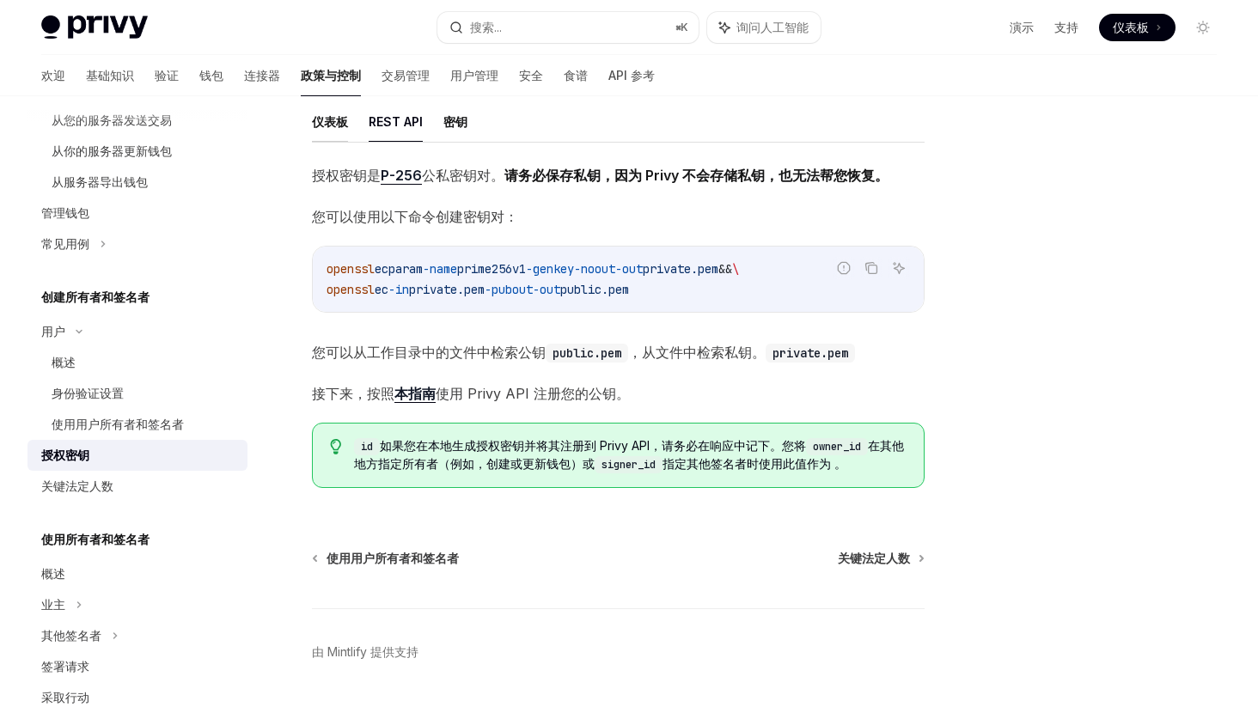
click at [333, 127] on font "仪表板" at bounding box center [330, 121] width 36 height 15
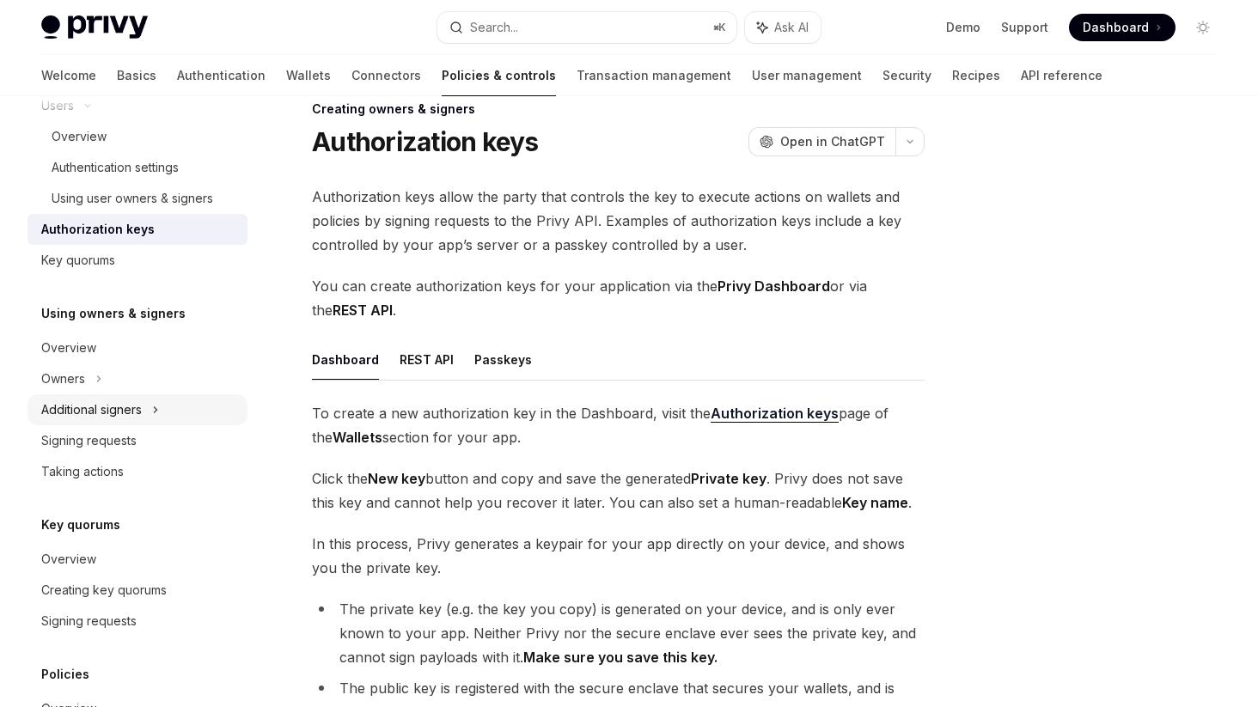
scroll to position [699, 0]
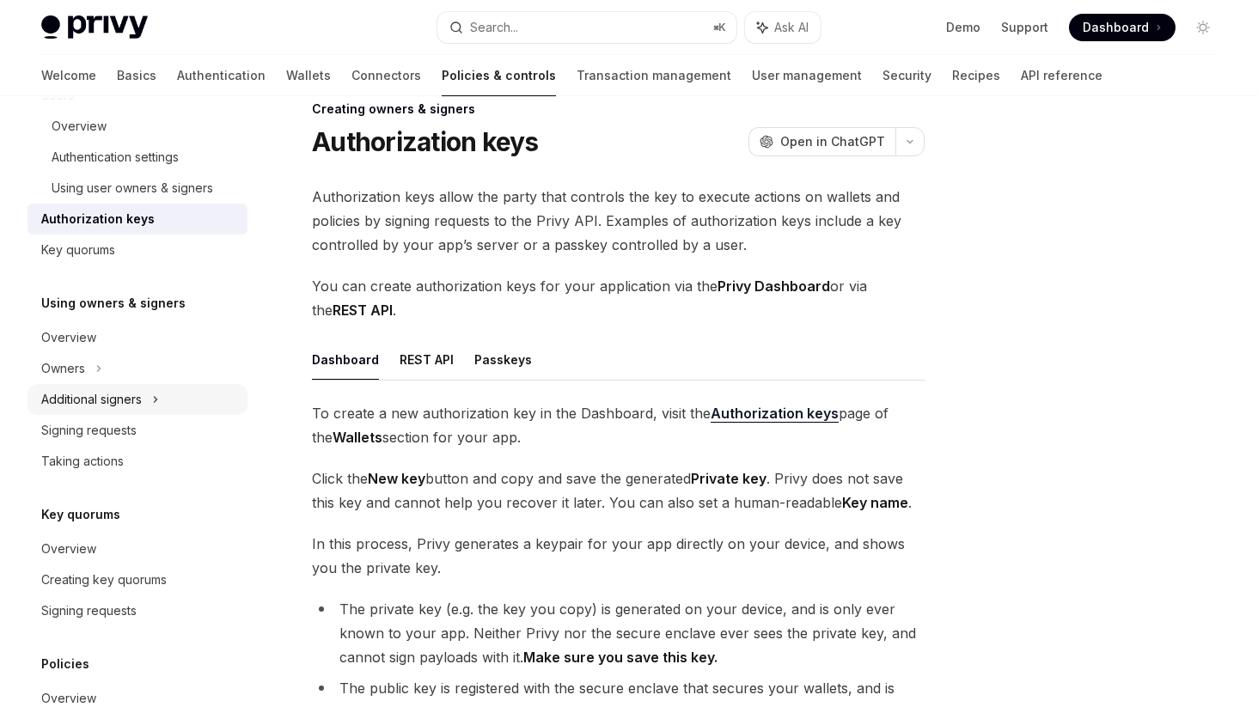
click at [156, 394] on icon at bounding box center [155, 399] width 7 height 21
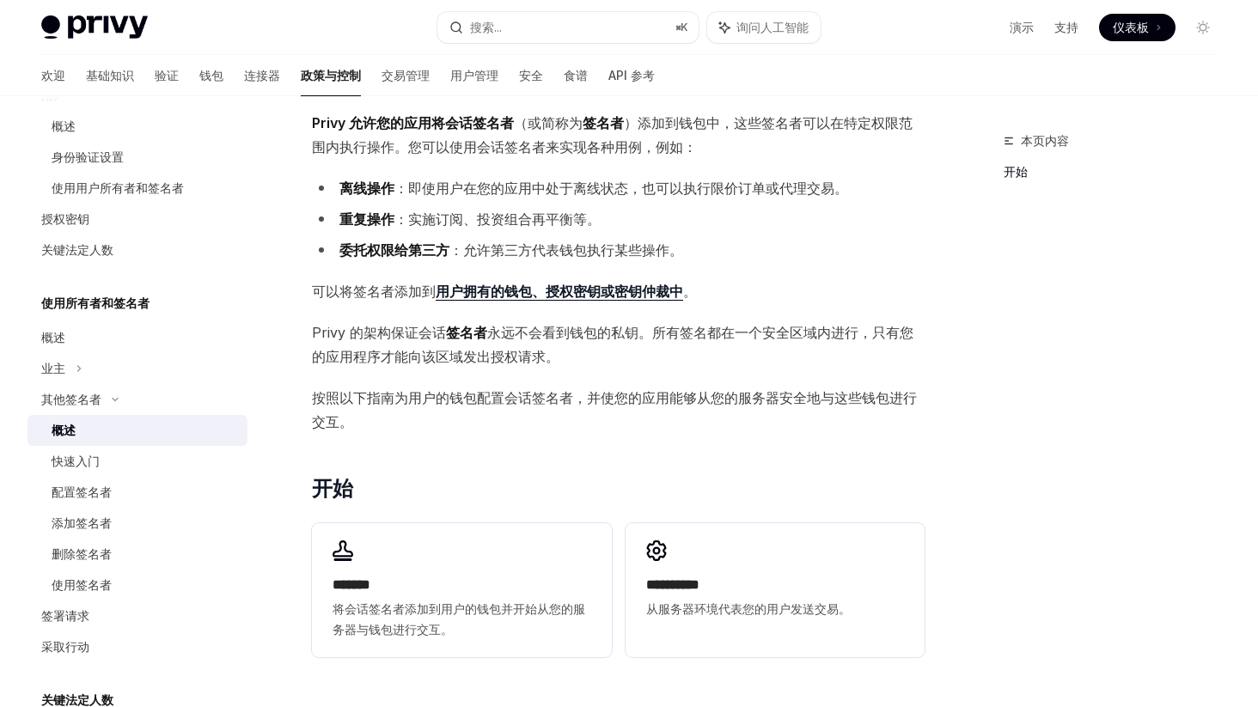
scroll to position [113, 0]
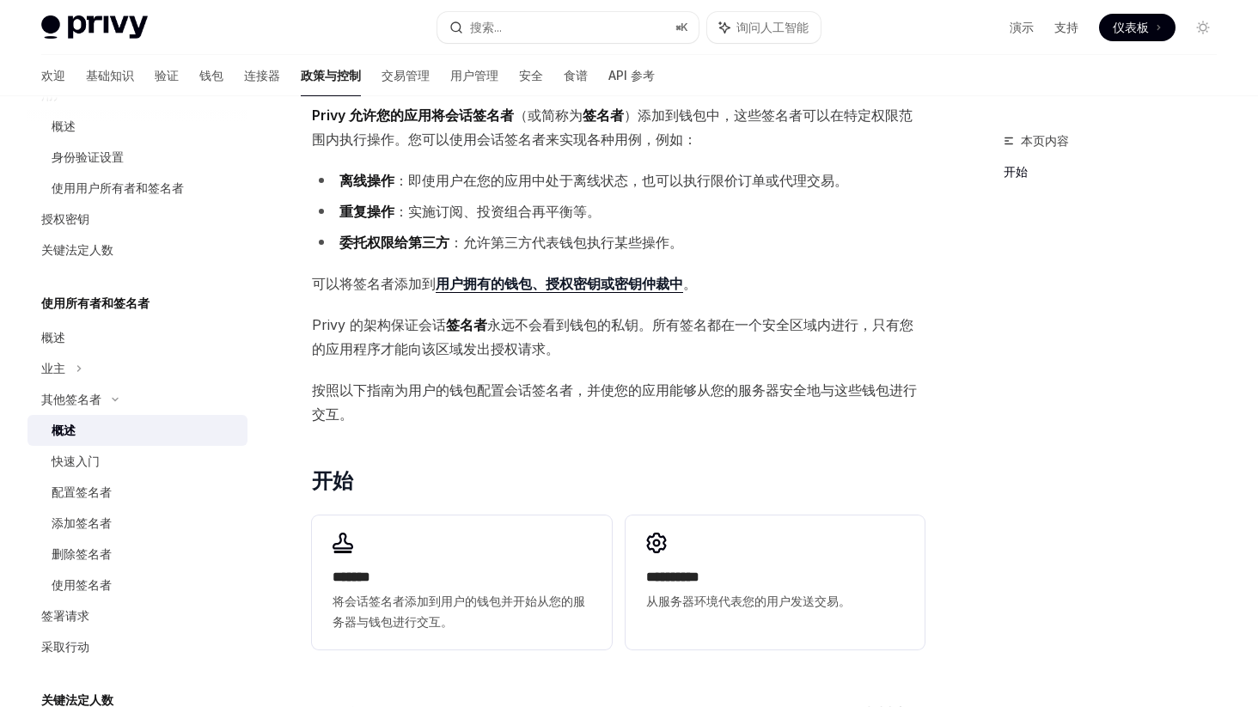
click at [498, 320] on font "永远不会看到钱包的私钥。所有签名都在一个安全区域内进行，只有您的应用程序才能向该区域发出授权请求。" at bounding box center [612, 336] width 601 height 41
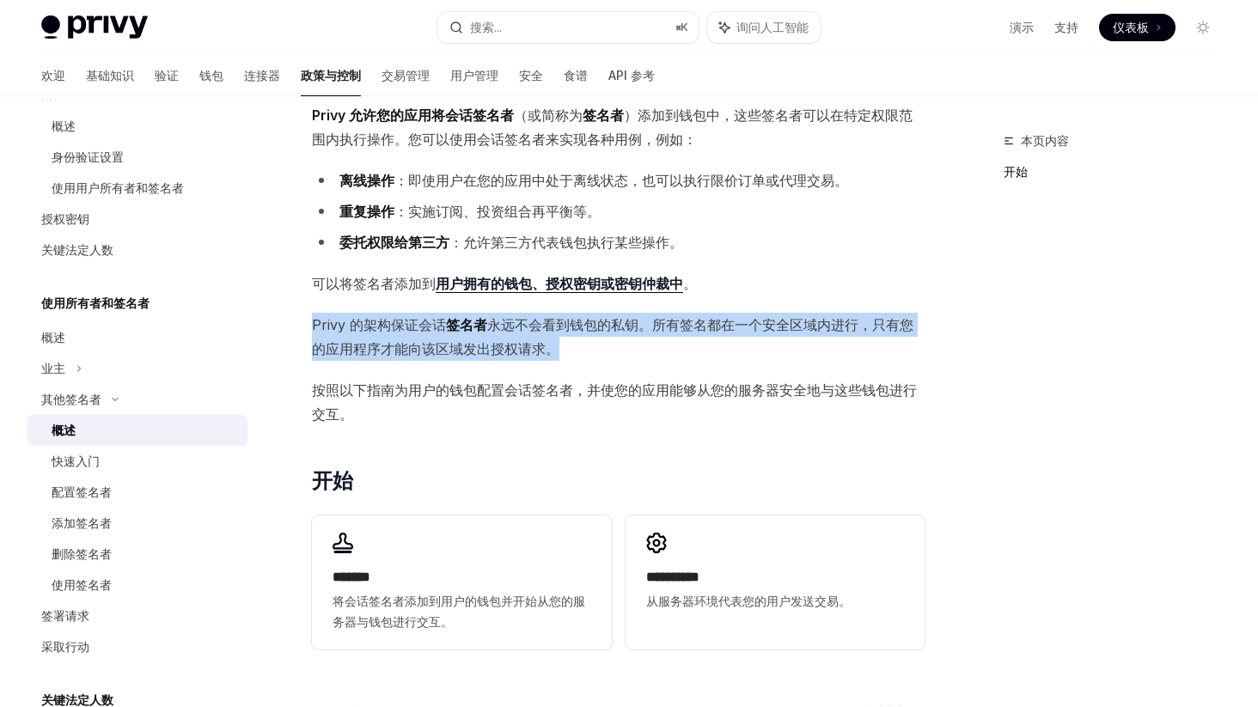
click at [498, 320] on font "永远不会看到钱包的私钥。所有签名都在一个安全区域内进行，只有您的应用程序才能向该区域发出授权请求。" at bounding box center [612, 336] width 601 height 41
click at [501, 323] on font "永远不会看到钱包的私钥。所有签名都在一个安全区域内进行，只有您的应用程序才能向该区域发出授权请求。" at bounding box center [612, 336] width 601 height 41
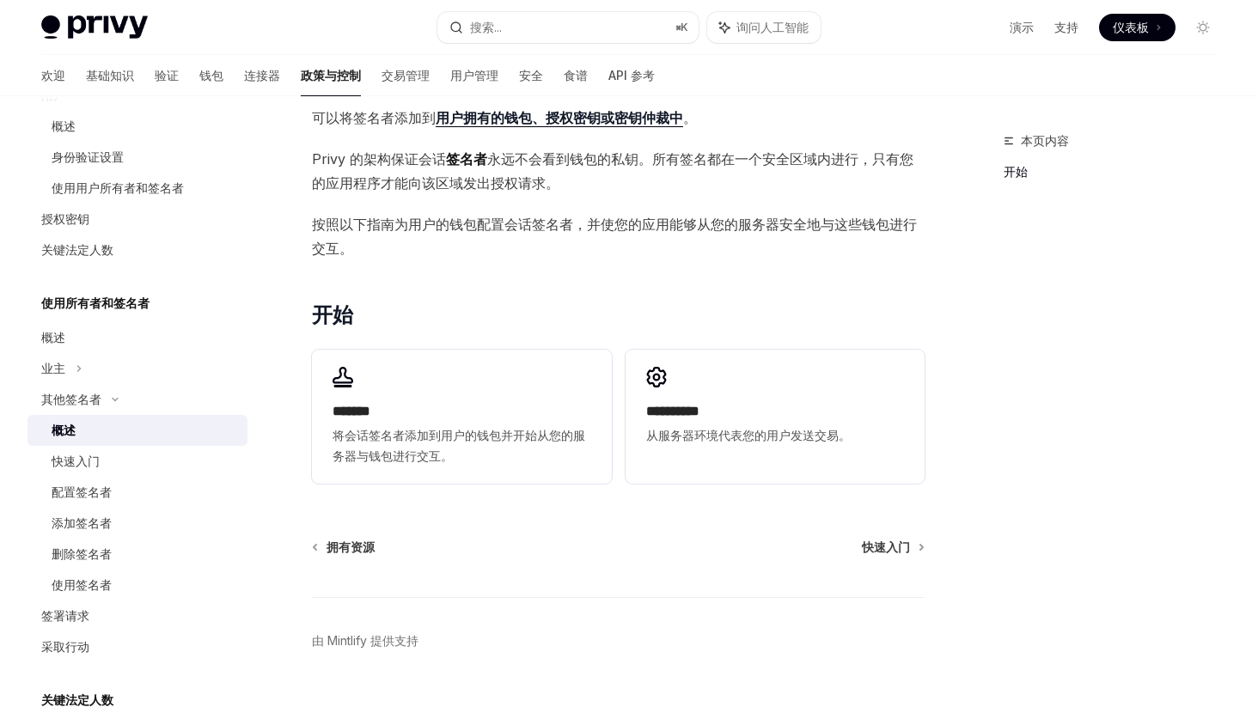
scroll to position [282, 0]
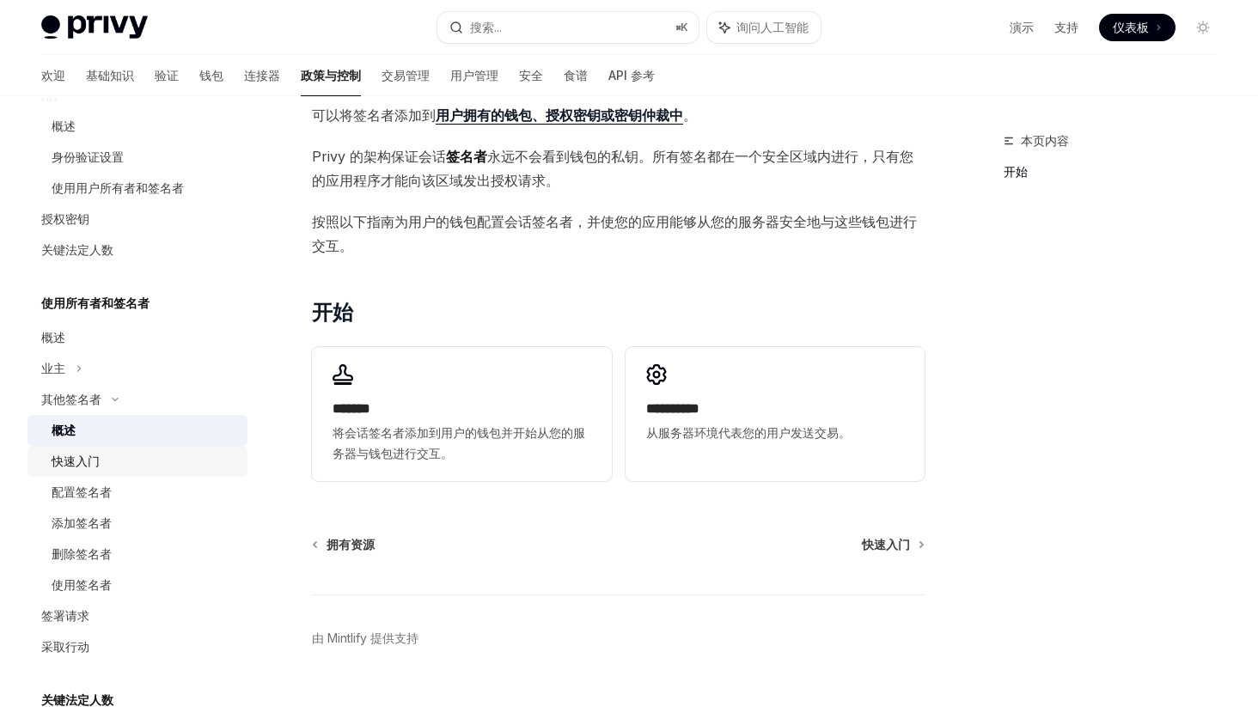
click at [131, 467] on div "快速入门" at bounding box center [145, 461] width 186 height 21
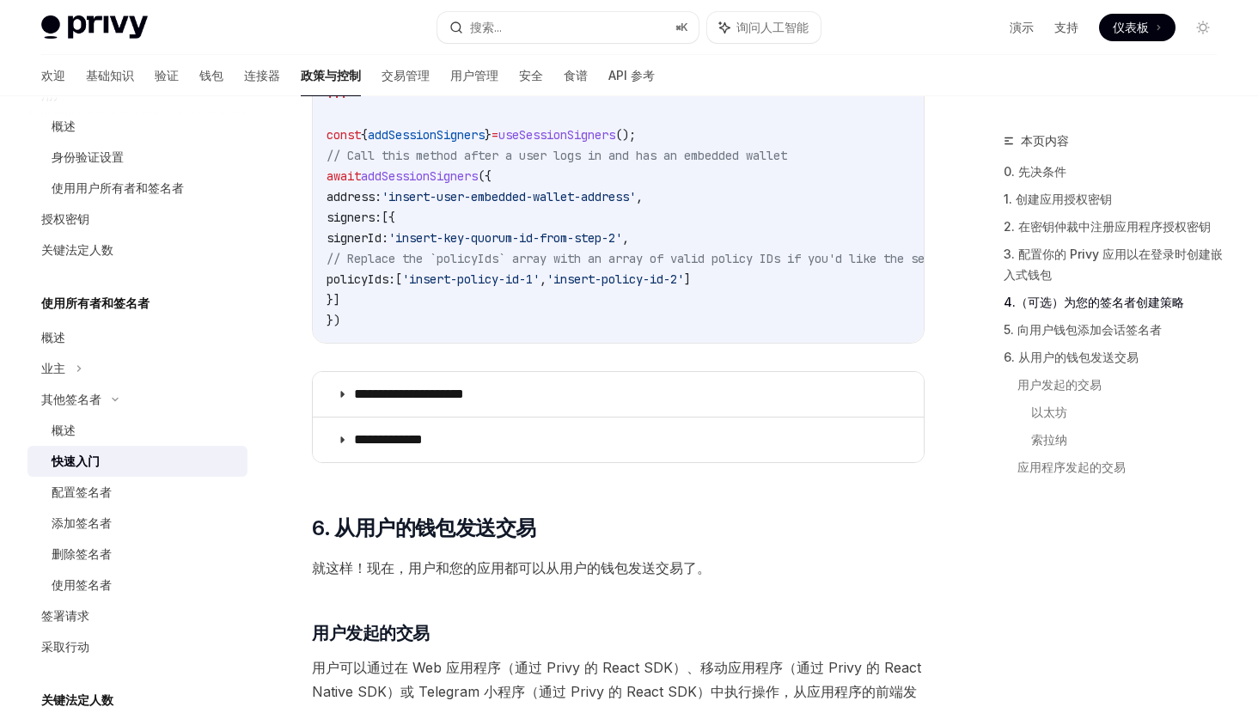
scroll to position [2797, 0]
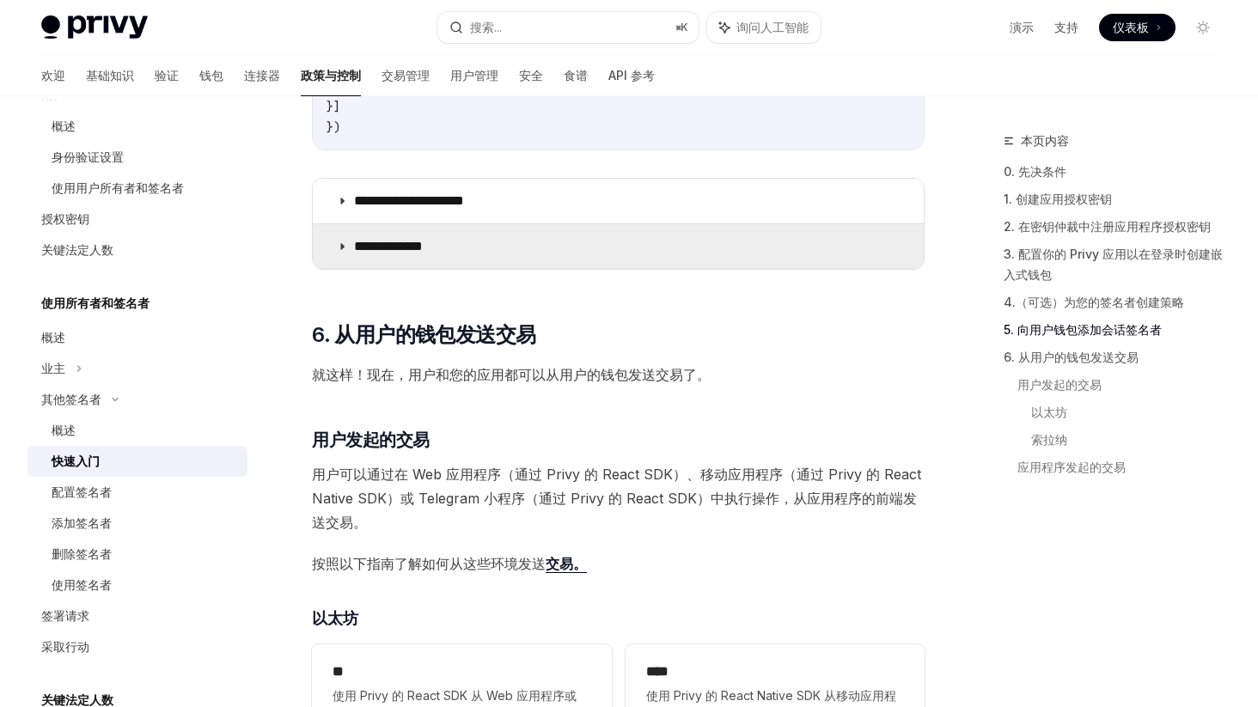
click at [540, 265] on summary "**********" at bounding box center [618, 246] width 611 height 45
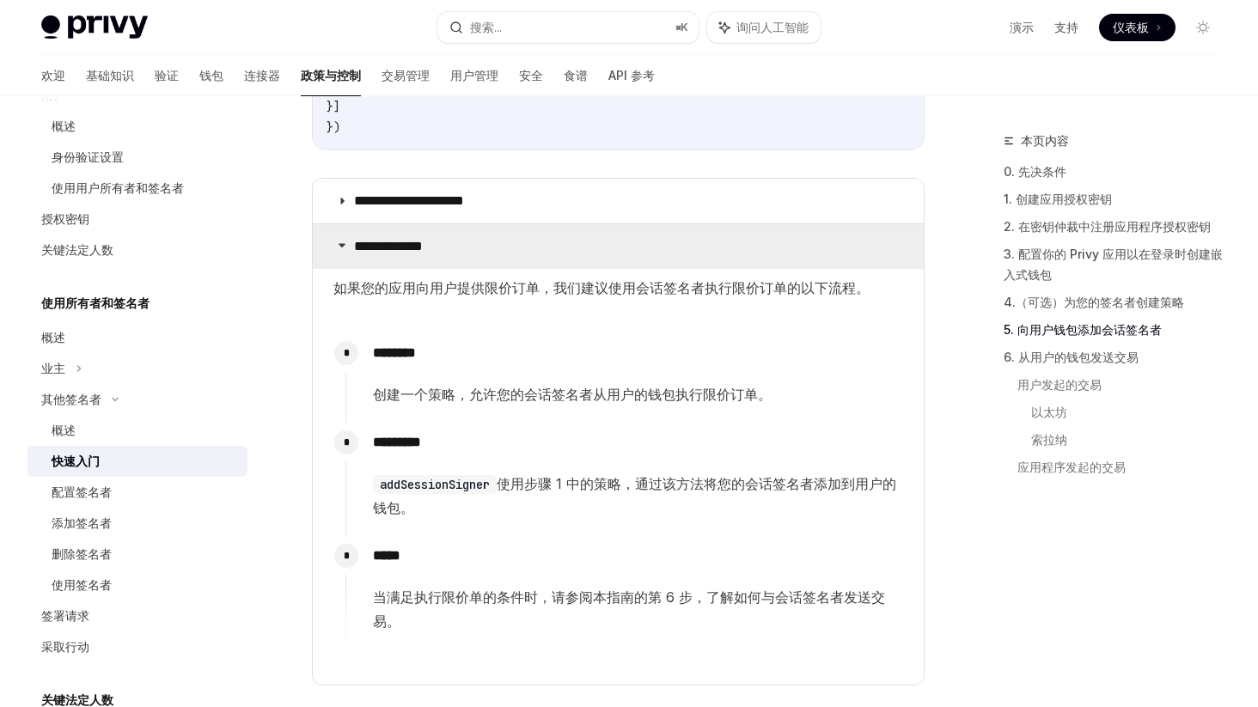
click at [540, 265] on summary "**********" at bounding box center [618, 246] width 611 height 45
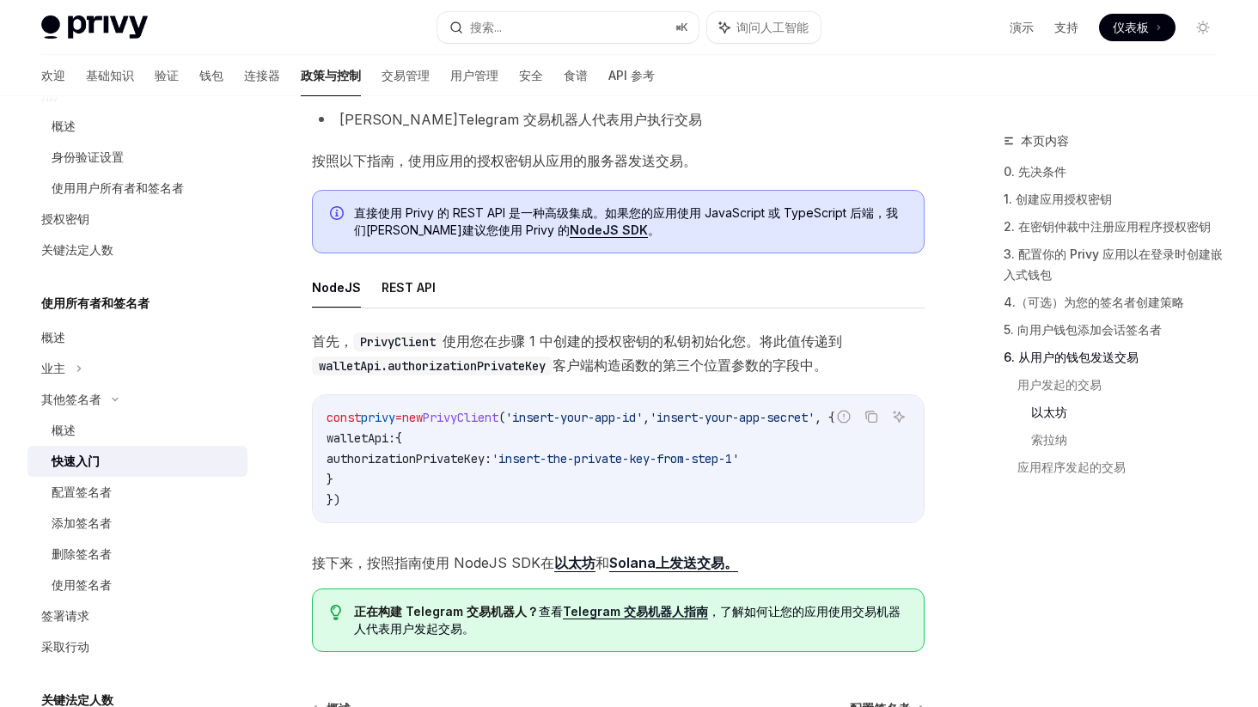
scroll to position [3782, 0]
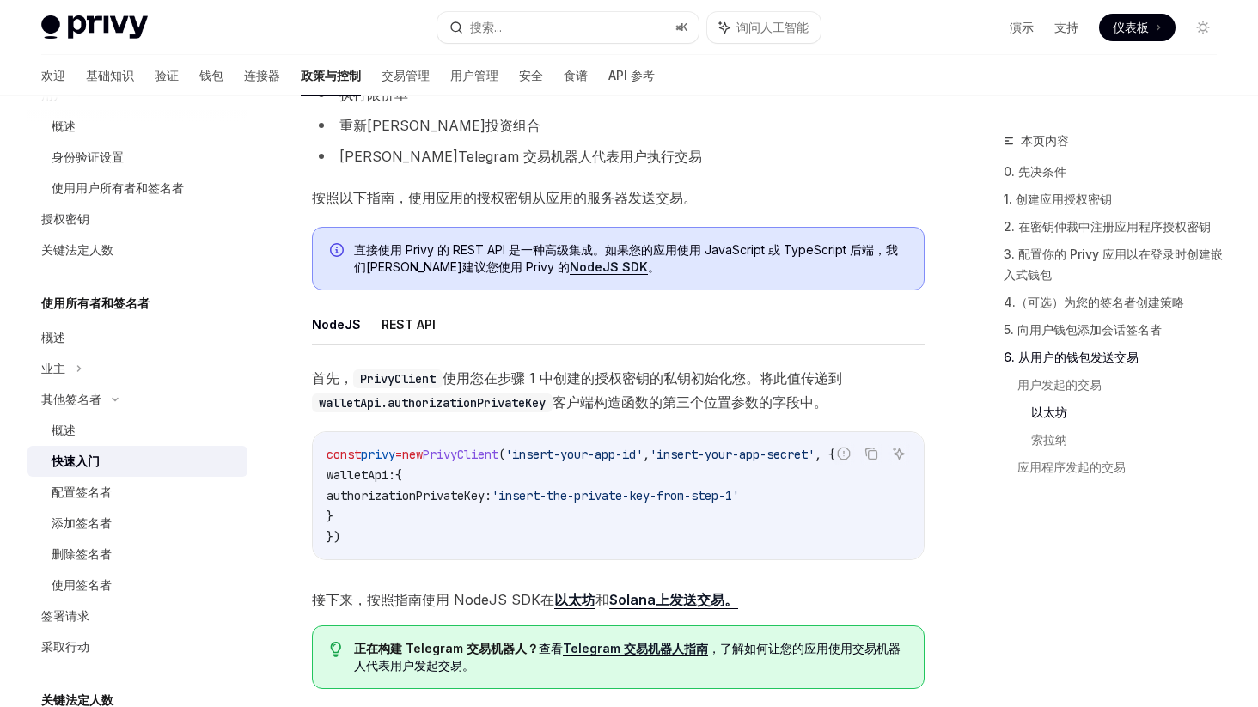
click at [417, 332] on font "REST API" at bounding box center [409, 324] width 54 height 15
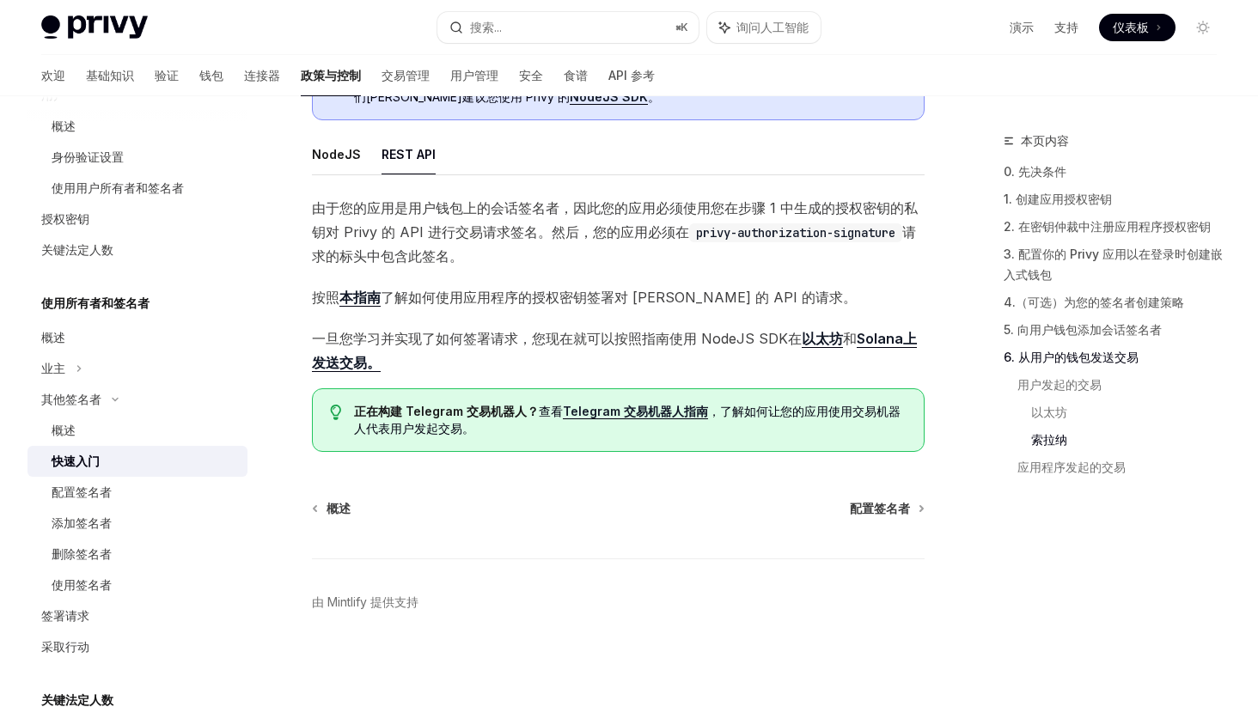
scroll to position [3984, 0]
click at [192, 584] on div "使用签名者" at bounding box center [145, 585] width 186 height 21
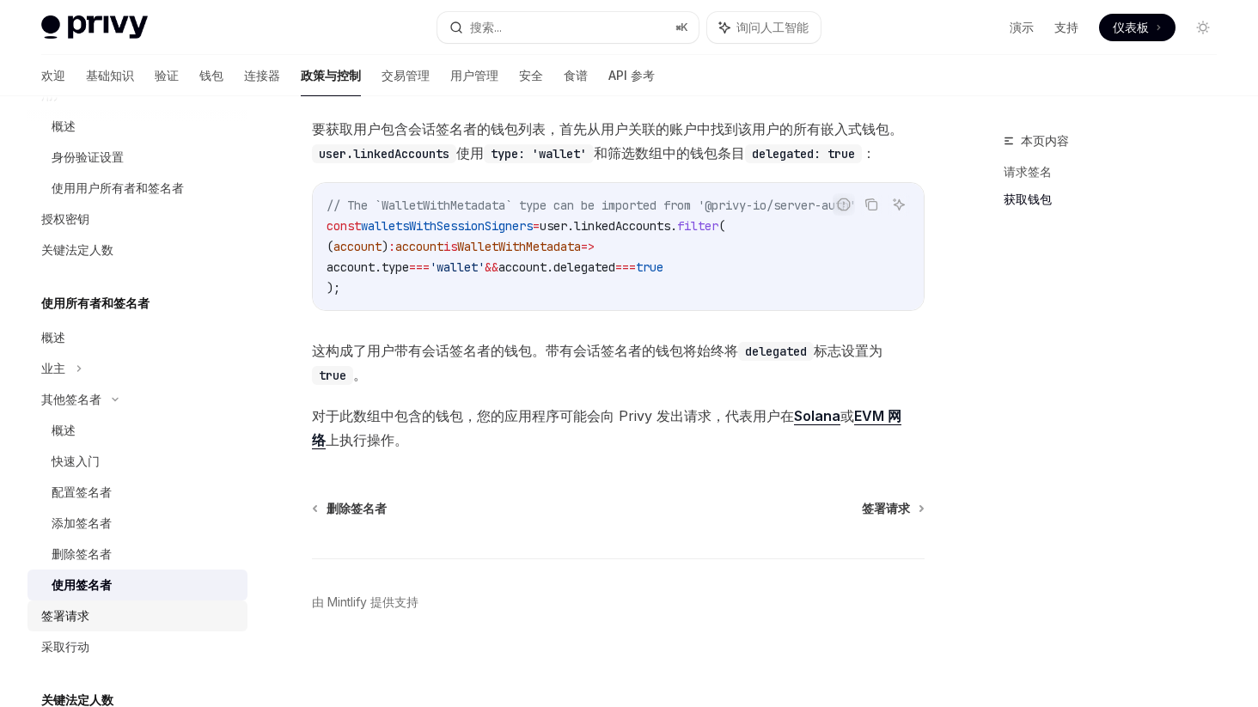
click at [88, 614] on font "签署请求" at bounding box center [65, 615] width 48 height 15
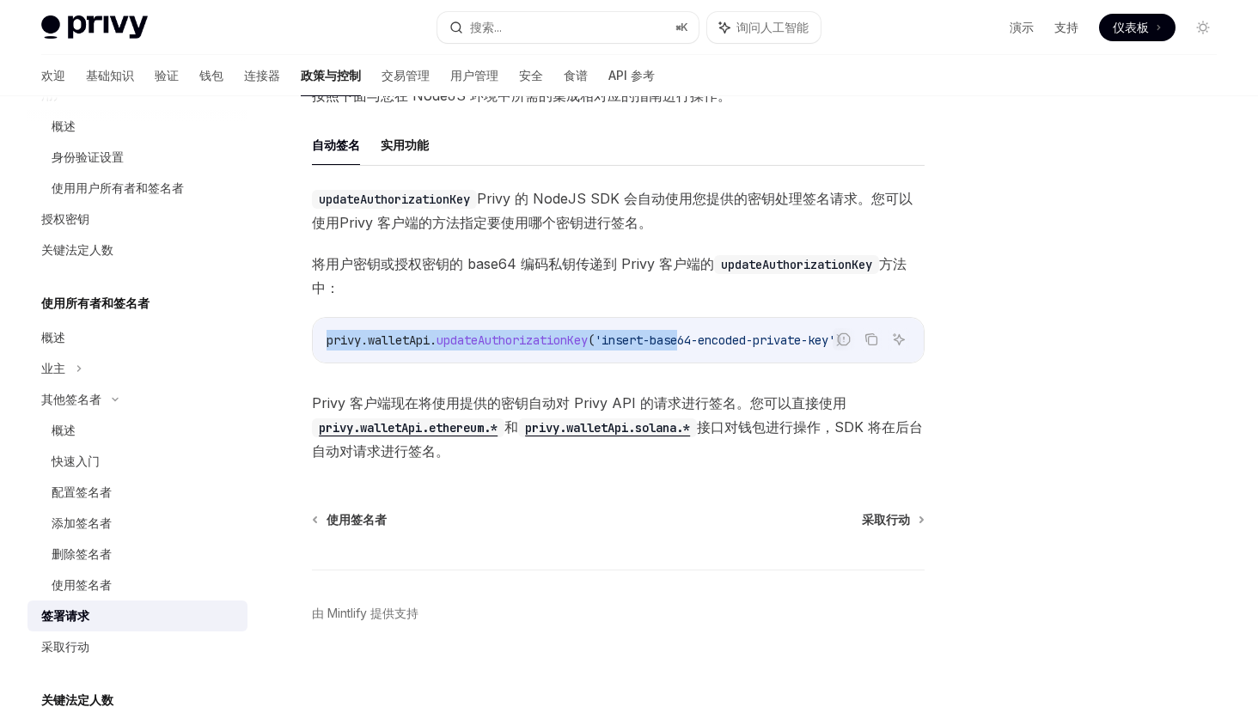
drag, startPoint x: 695, startPoint y: 337, endPoint x: 694, endPoint y: 328, distance: 8.6
click at [694, 328] on div "privy . walletApi . updateAuthorizationKey ( 'insert-base64-encoded-private-key…" at bounding box center [618, 340] width 611 height 45
click at [638, 252] on span "将用户密钥或授权密钥的 base64 编码私钥传递到 Privy 客户端的 updateAuthorizationKey 方法中：" at bounding box center [618, 276] width 613 height 48
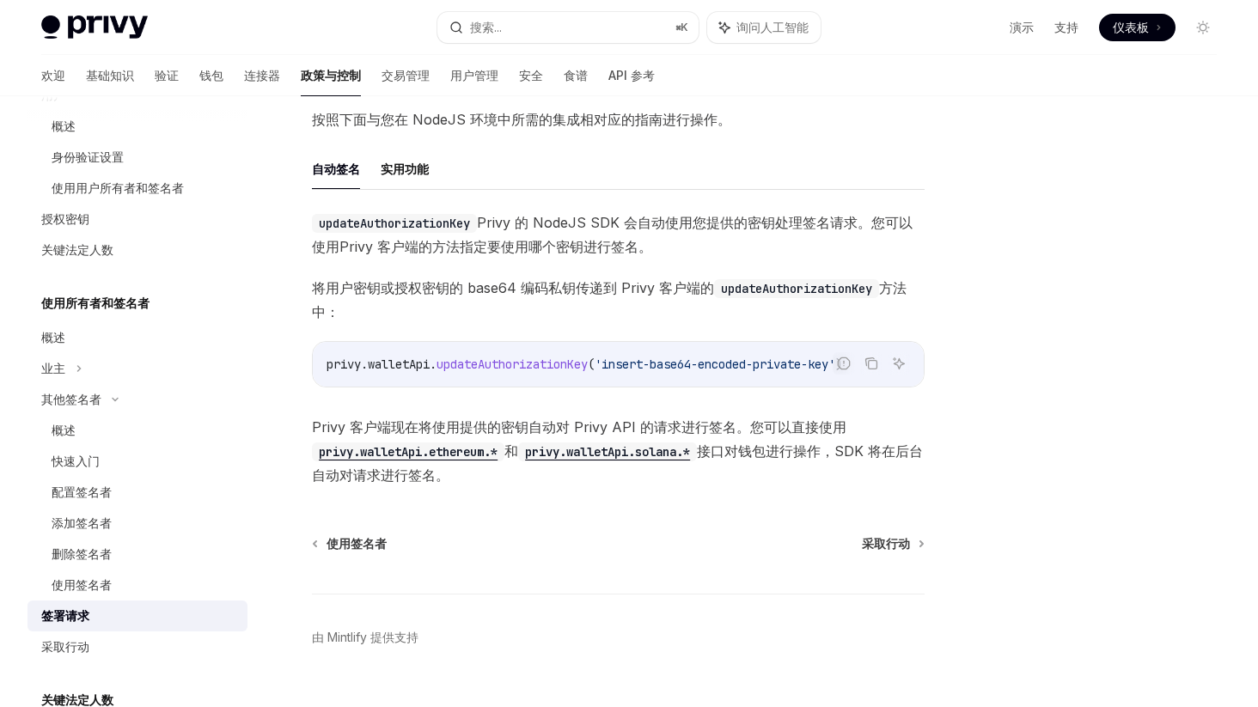
scroll to position [427, 0]
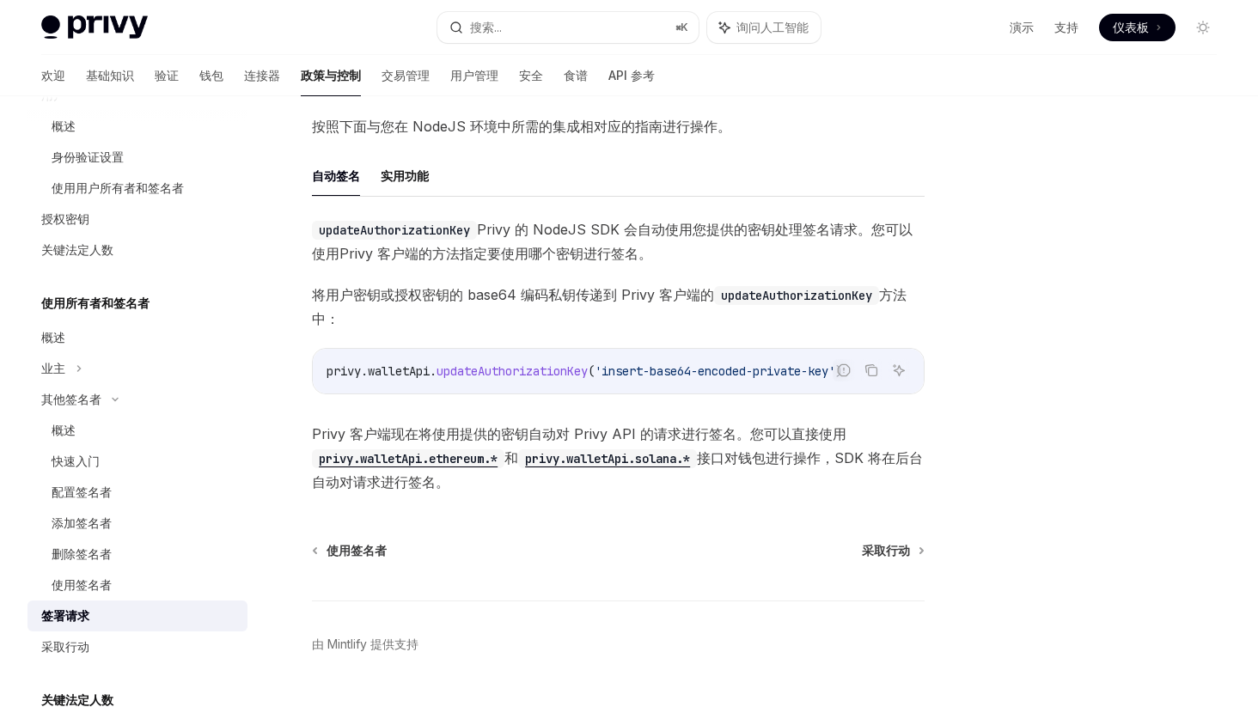
type textarea "*"
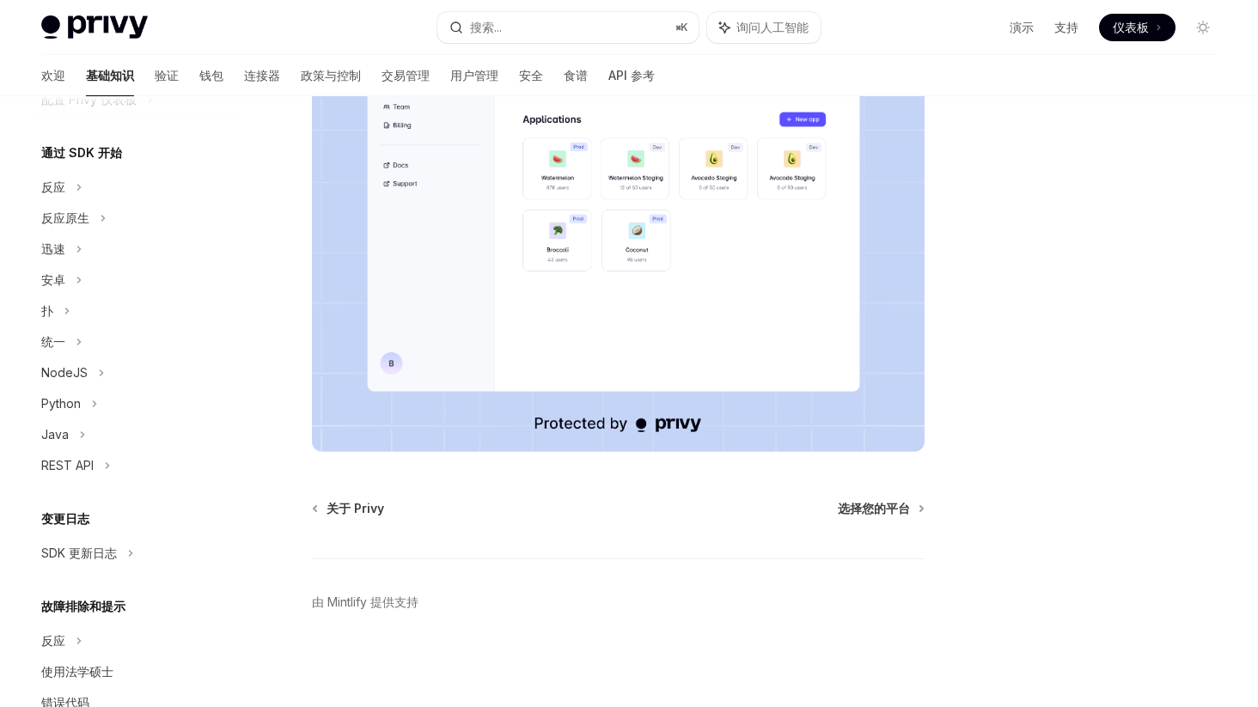
scroll to position [207, 0]
